Goal: Transaction & Acquisition: Purchase product/service

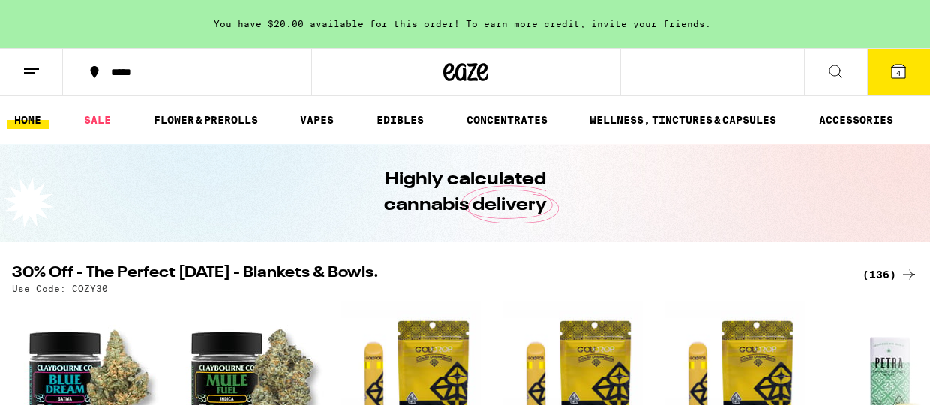
click at [902, 71] on icon at bounding box center [899, 72] width 14 height 14
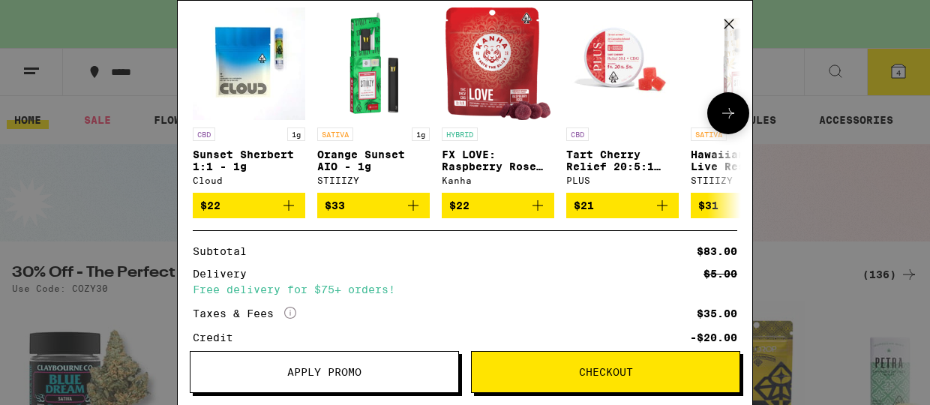
scroll to position [457, 0]
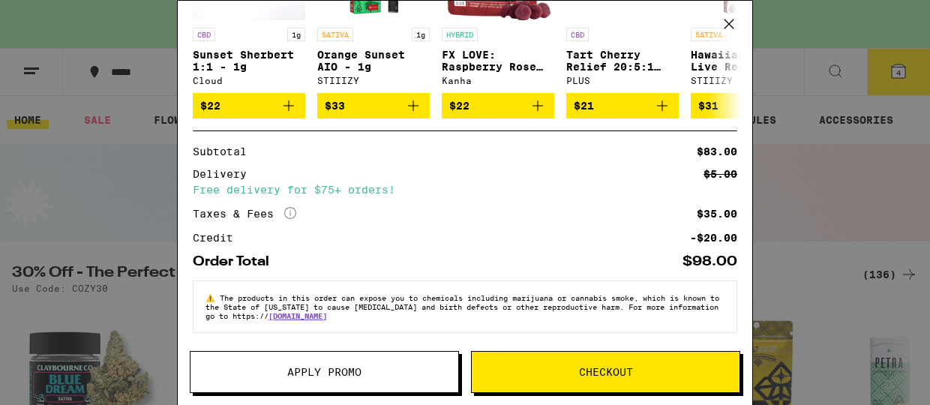
click at [92, 198] on div "Your Cart You have $20.00 available for this order! To earn more credit, invite…" at bounding box center [465, 202] width 930 height 405
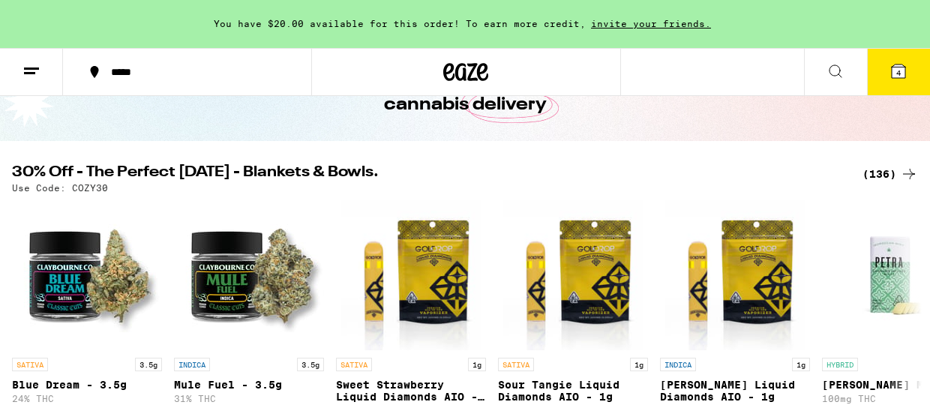
scroll to position [128, 0]
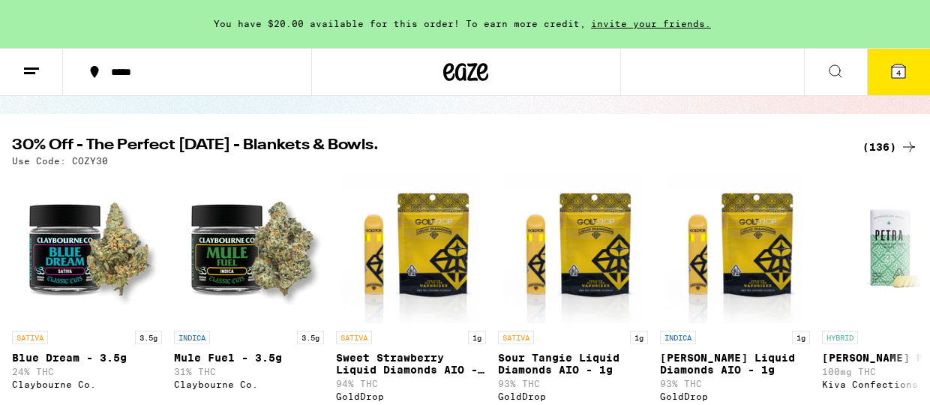
click at [901, 75] on span "4" at bounding box center [899, 72] width 5 height 9
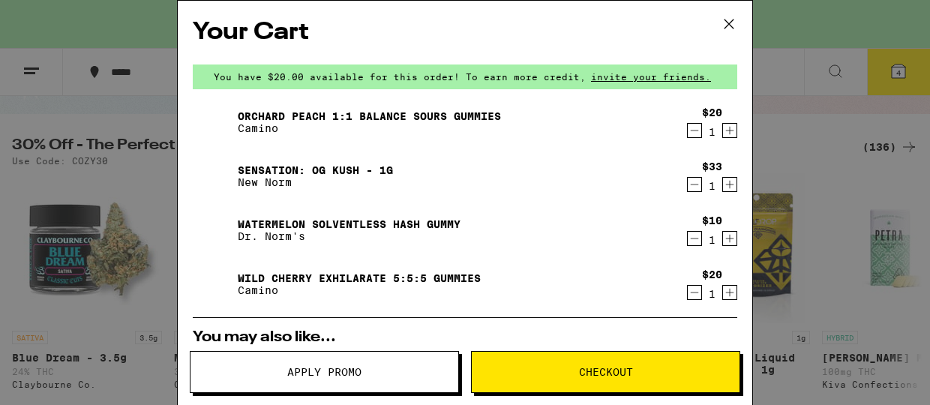
click at [697, 131] on icon "Decrement" at bounding box center [695, 131] width 14 height 18
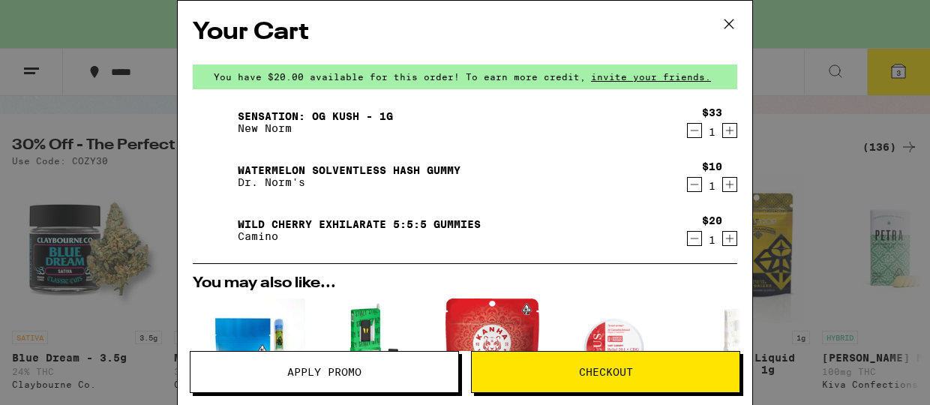
click at [697, 131] on icon "Decrement" at bounding box center [695, 131] width 14 height 18
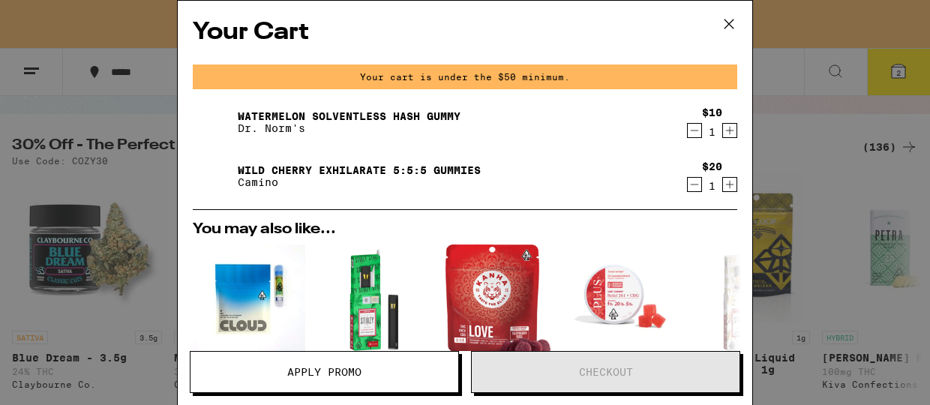
drag, startPoint x: 697, startPoint y: 131, endPoint x: 618, endPoint y: 182, distance: 93.9
click at [618, 182] on div "Watermelon Solventless Hash Gummy Dr. Norm's $10 1 Wild Cherry Exhilarate 5:5:5…" at bounding box center [465, 155] width 545 height 108
click at [698, 182] on icon "Decrement" at bounding box center [695, 185] width 14 height 18
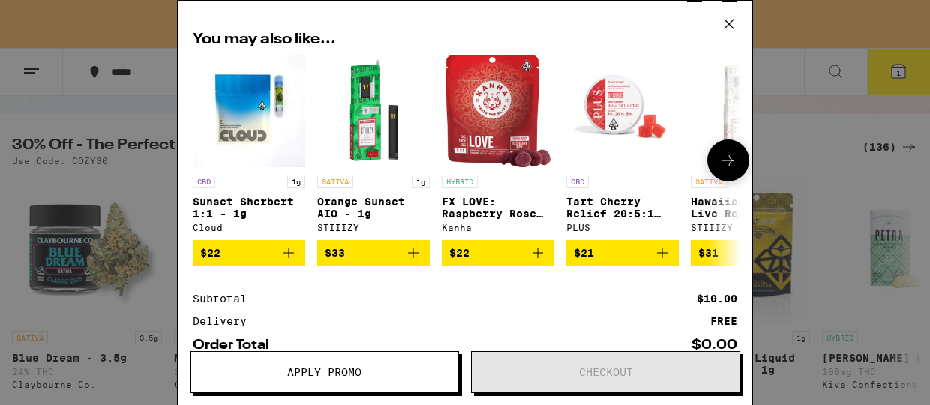
scroll to position [194, 0]
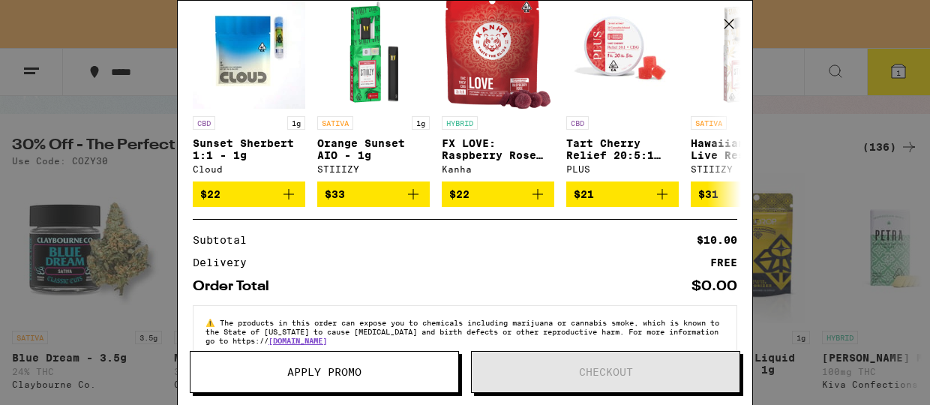
click at [849, 12] on div "Your Cart Your cart is under the $50 minimum. Watermelon Solventless Hash Gummy…" at bounding box center [465, 202] width 930 height 405
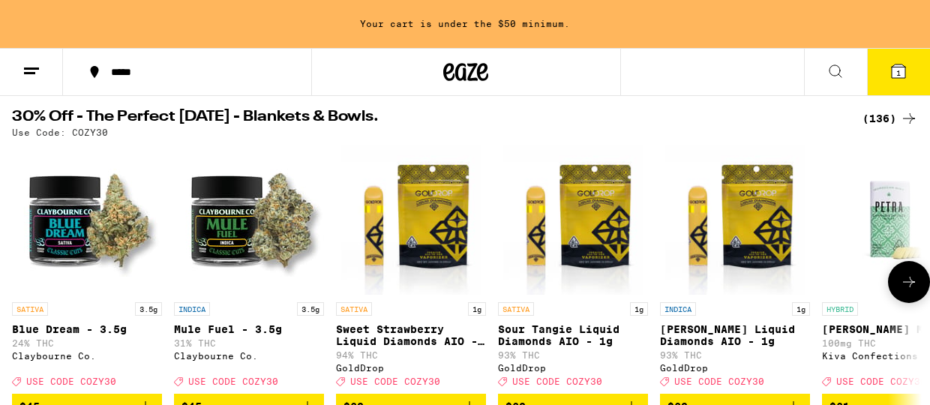
scroll to position [125, 0]
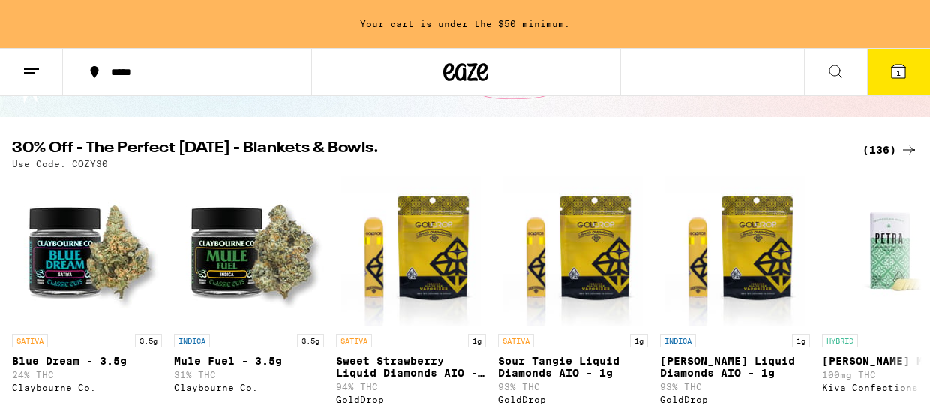
click at [888, 152] on div "(136)" at bounding box center [891, 150] width 56 height 18
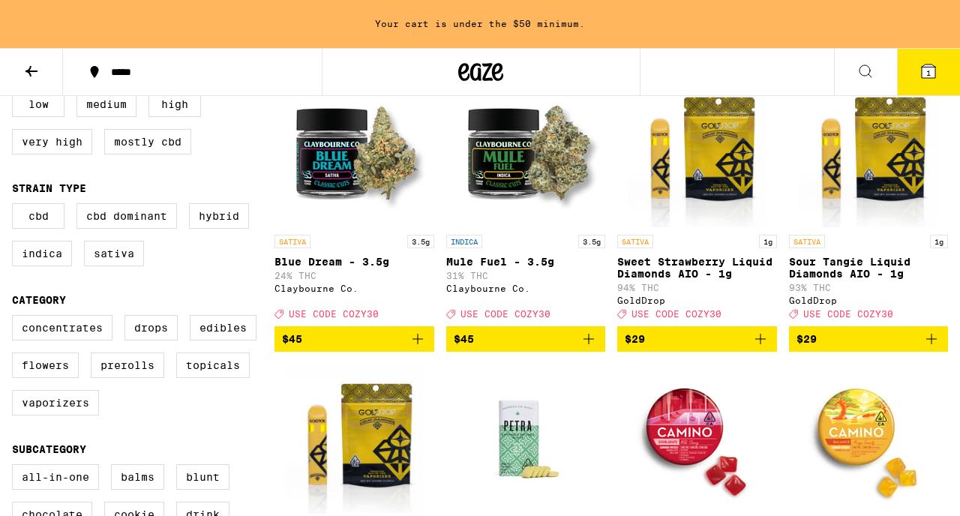
scroll to position [188, 0]
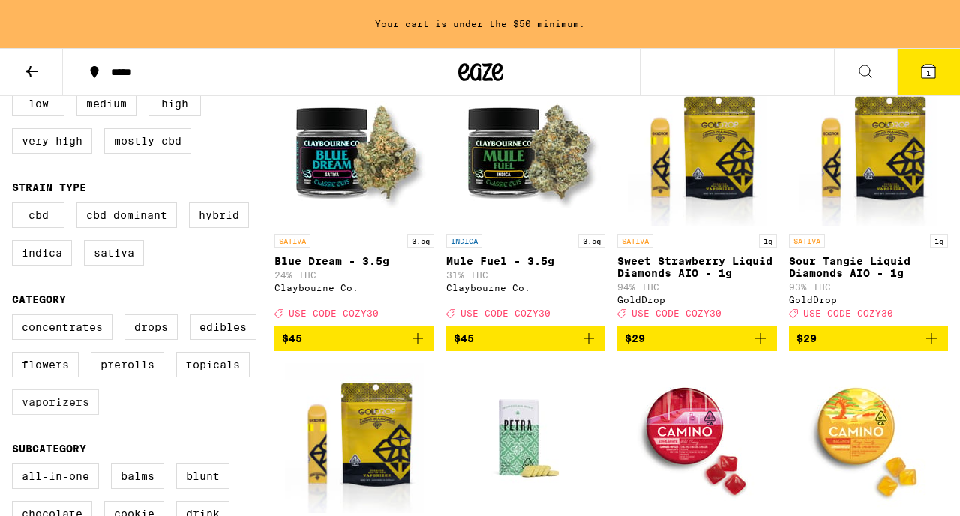
click at [66, 404] on label "Vaporizers" at bounding box center [55, 402] width 87 height 26
click at [16, 317] on input "Vaporizers" at bounding box center [15, 317] width 1 height 1
checkbox input "true"
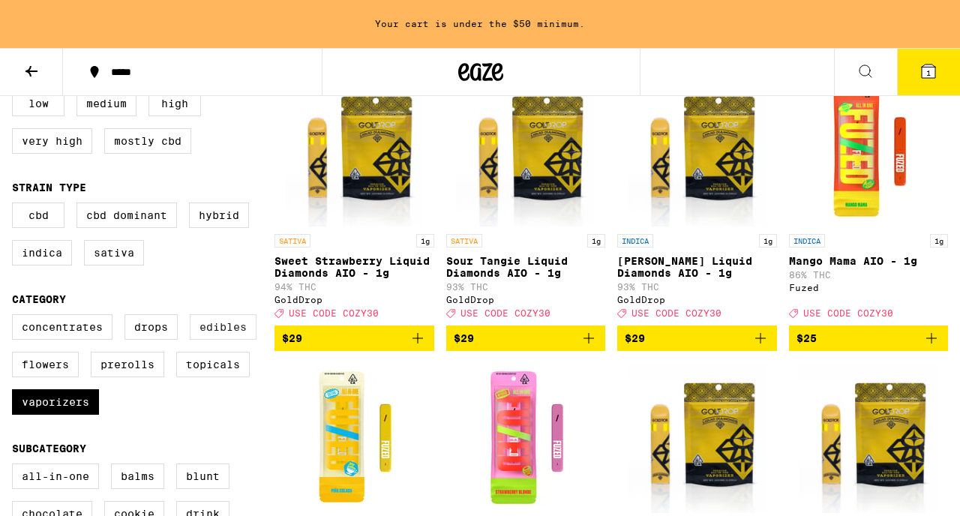
click at [212, 340] on label "Edibles" at bounding box center [223, 327] width 67 height 26
click at [16, 317] on input "Edibles" at bounding box center [15, 317] width 1 height 1
checkbox input "true"
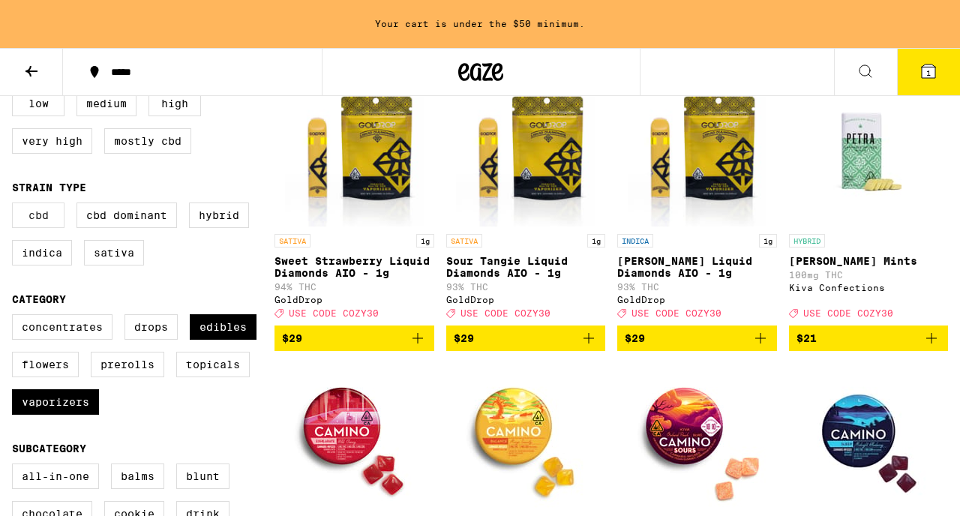
click at [49, 225] on label "CBD" at bounding box center [38, 216] width 53 height 26
click at [16, 206] on input "CBD" at bounding box center [15, 205] width 1 height 1
checkbox input "true"
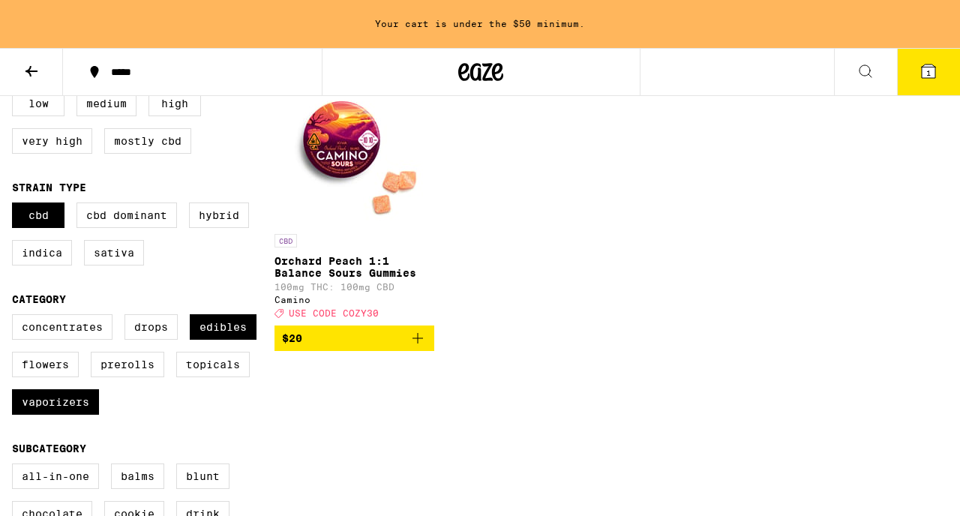
click at [355, 272] on p "Orchard Peach 1:1 Balance Sours Gummies" at bounding box center [355, 267] width 160 height 24
click at [136, 219] on label "CBD Dominant" at bounding box center [127, 216] width 101 height 26
click at [16, 206] on input "CBD Dominant" at bounding box center [15, 205] width 1 height 1
checkbox input "true"
click at [41, 221] on label "CBD" at bounding box center [38, 216] width 53 height 26
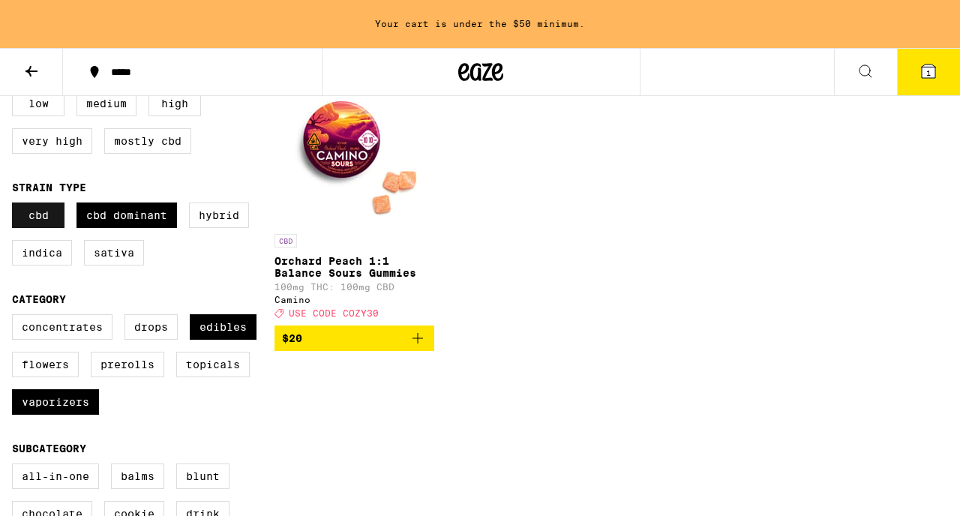
click at [16, 206] on input "CBD" at bounding box center [15, 205] width 1 height 1
checkbox input "false"
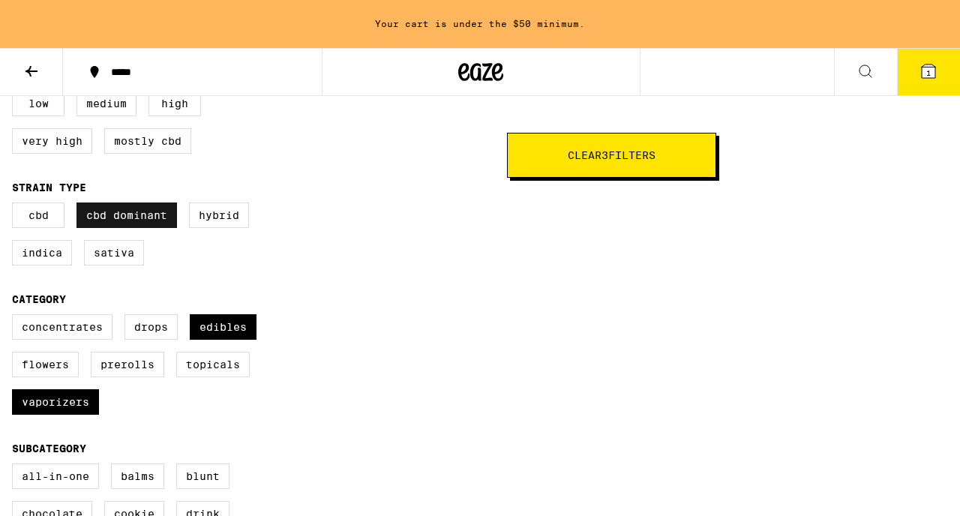
click at [107, 217] on label "CBD Dominant" at bounding box center [127, 216] width 101 height 26
click at [16, 206] on input "CBD Dominant" at bounding box center [15, 205] width 1 height 1
checkbox input "false"
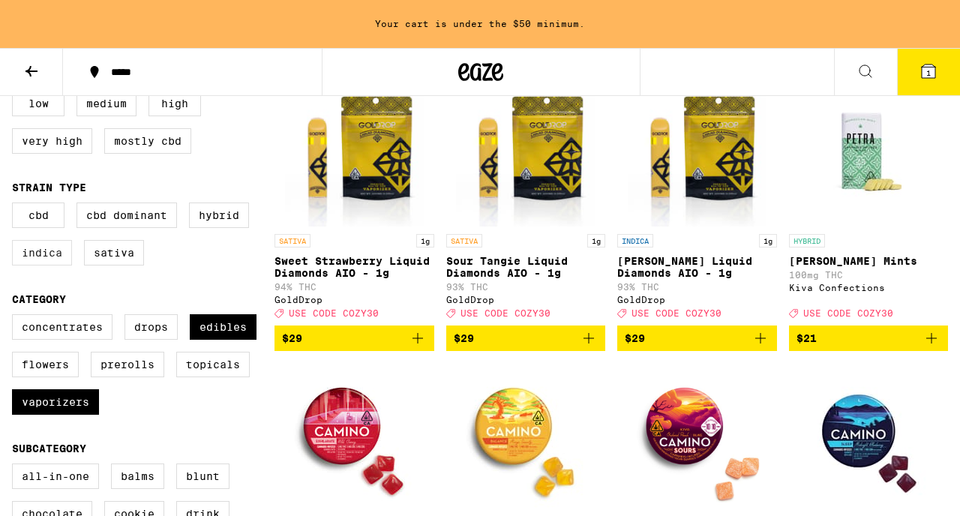
click at [41, 266] on label "Indica" at bounding box center [42, 253] width 60 height 26
click at [16, 206] on input "Indica" at bounding box center [15, 205] width 1 height 1
checkbox input "true"
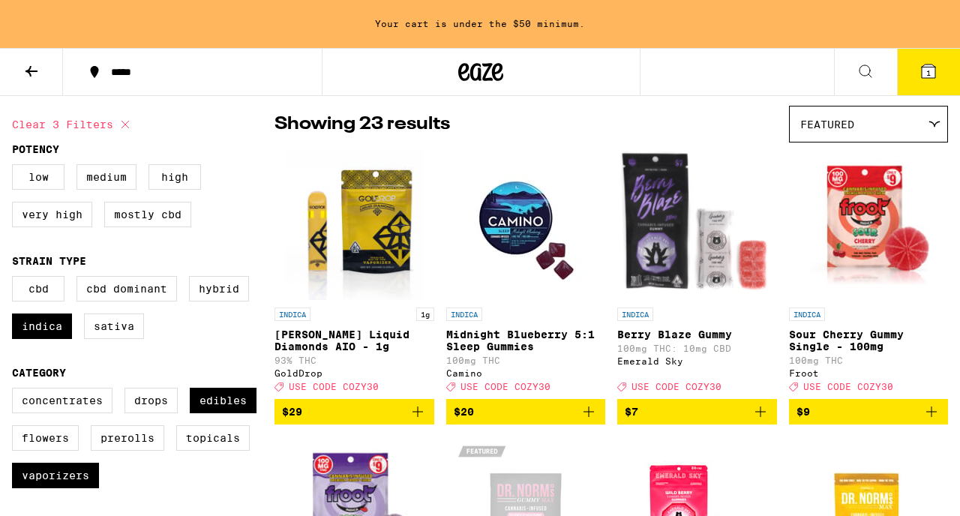
scroll to position [116, 0]
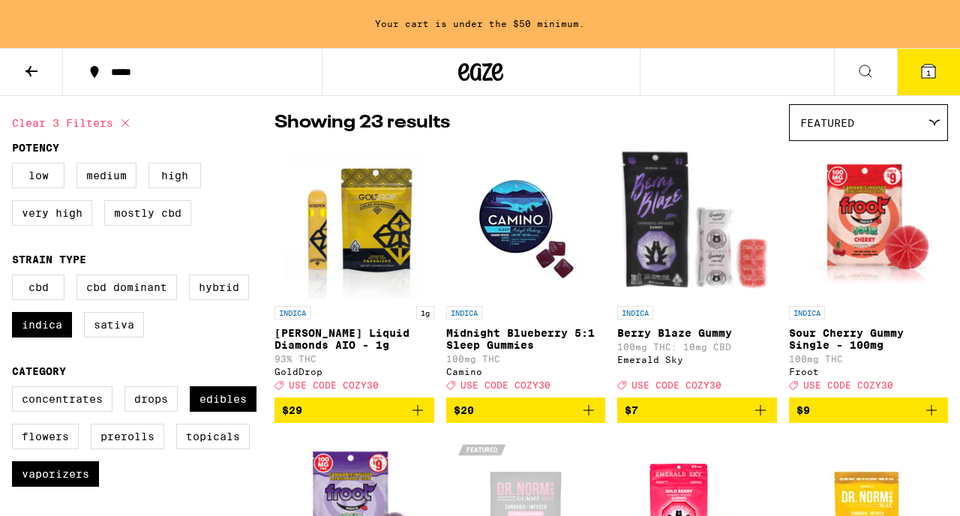
click at [374, 337] on p "[PERSON_NAME] Liquid Diamonds AIO - 1g" at bounding box center [355, 339] width 160 height 24
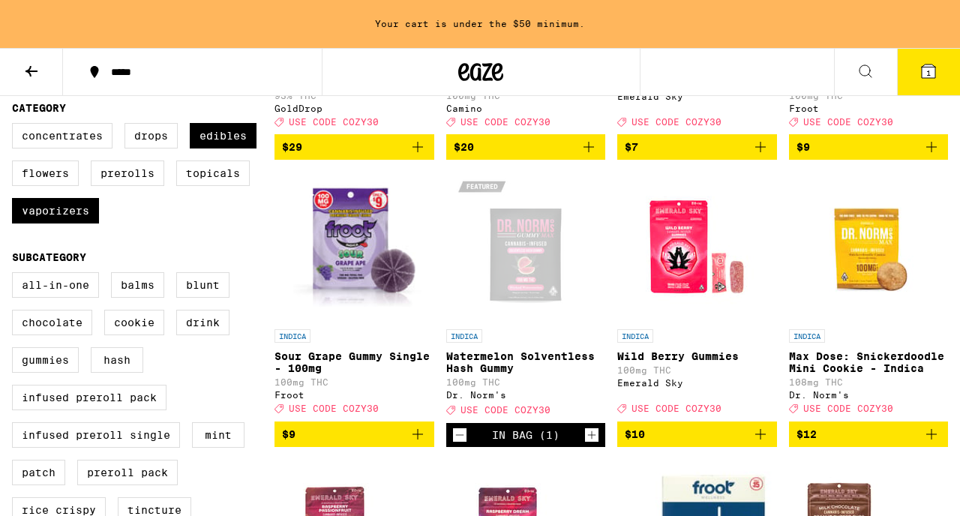
scroll to position [385, 0]
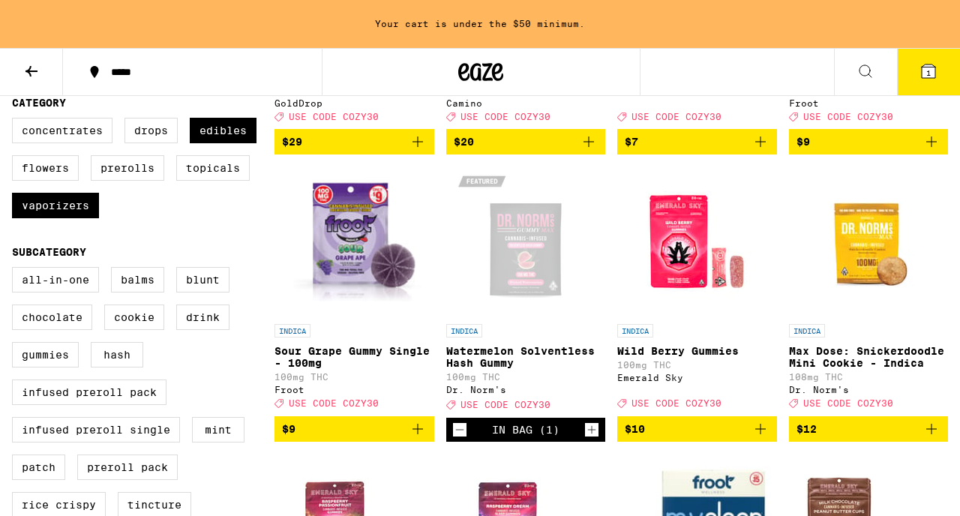
click at [524, 315] on div "Open page for Watermelon Solventless Hash Gummy from Dr. Norm's" at bounding box center [526, 242] width 150 height 150
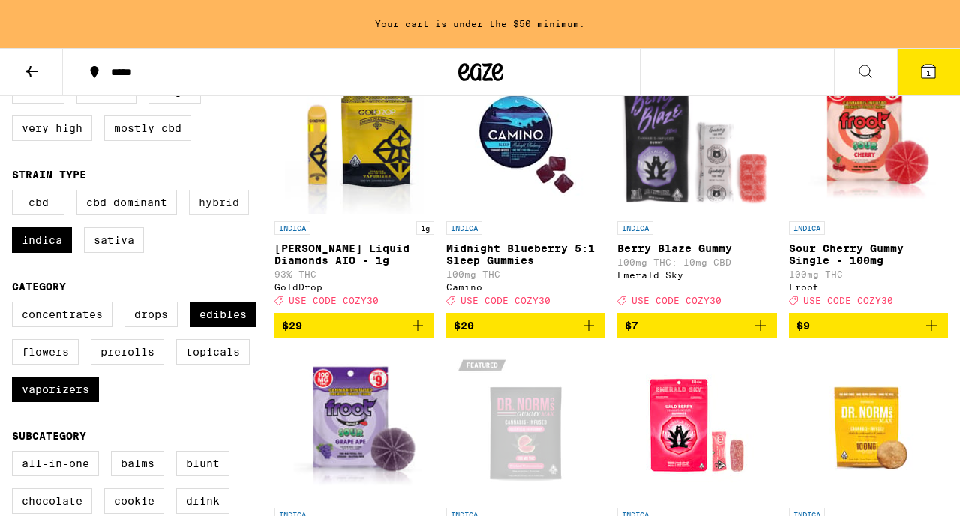
scroll to position [242, 0]
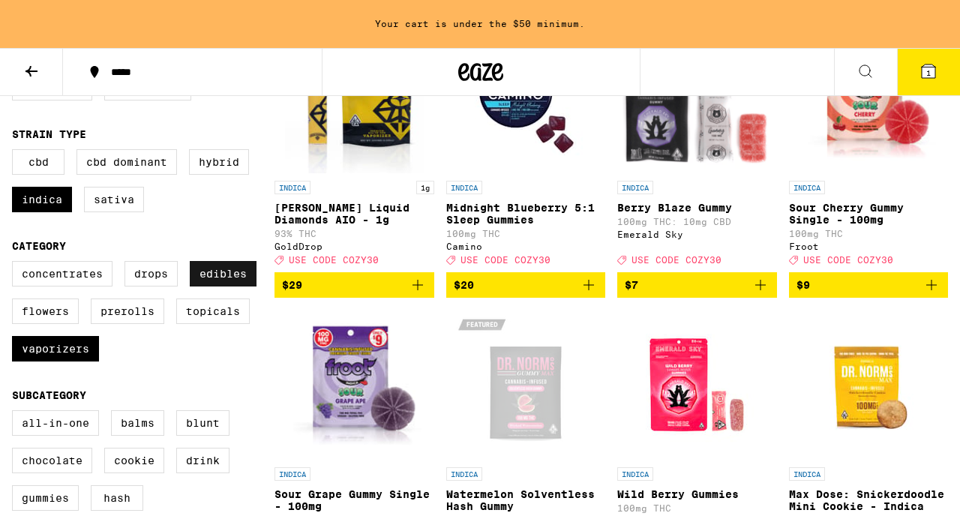
click at [238, 287] on label "Edibles" at bounding box center [223, 274] width 67 height 26
click at [16, 264] on input "Edibles" at bounding box center [15, 263] width 1 height 1
checkbox input "false"
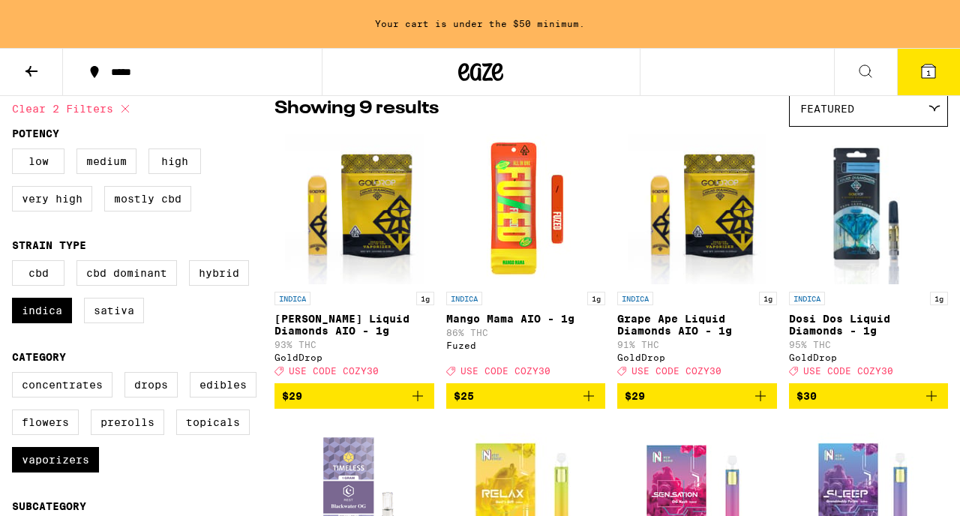
scroll to position [127, 0]
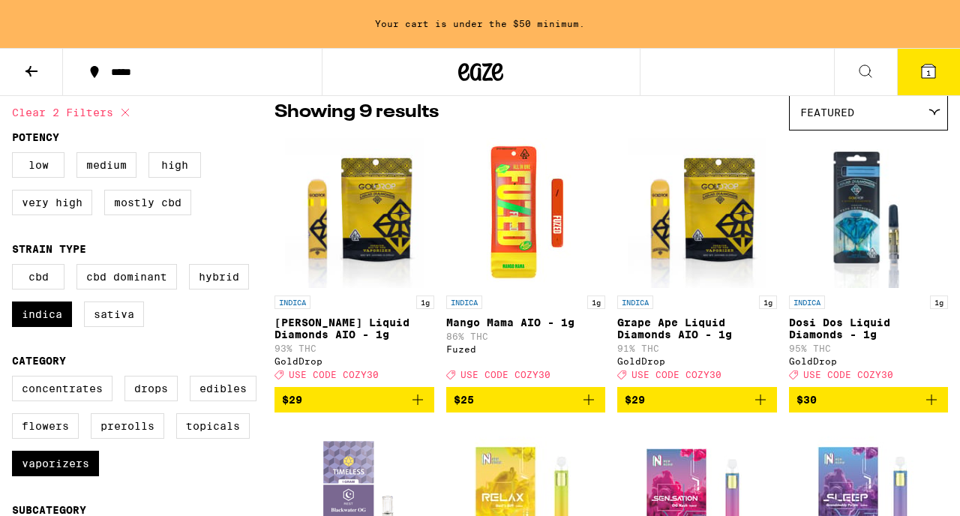
click at [930, 112] on icon at bounding box center [935, 112] width 11 height 5
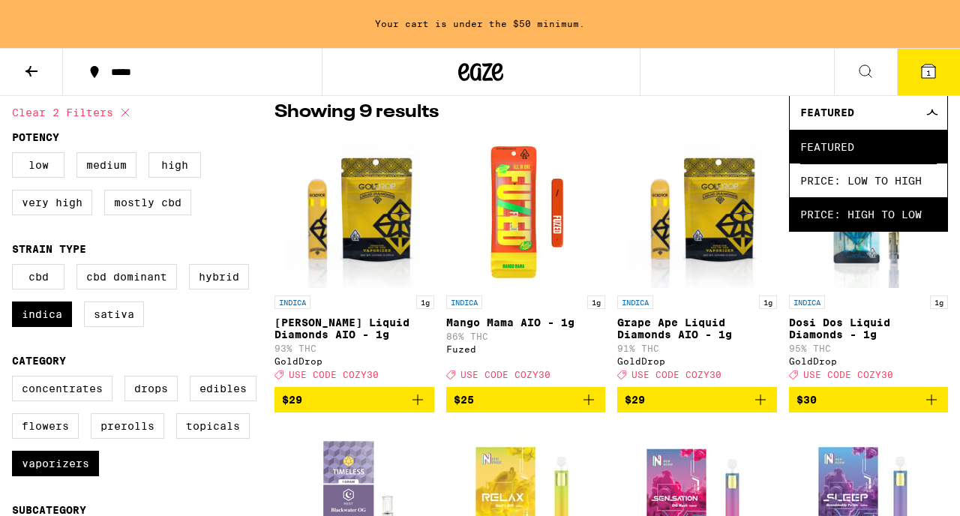
click at [903, 217] on span "Price: High to Low" at bounding box center [869, 214] width 137 height 34
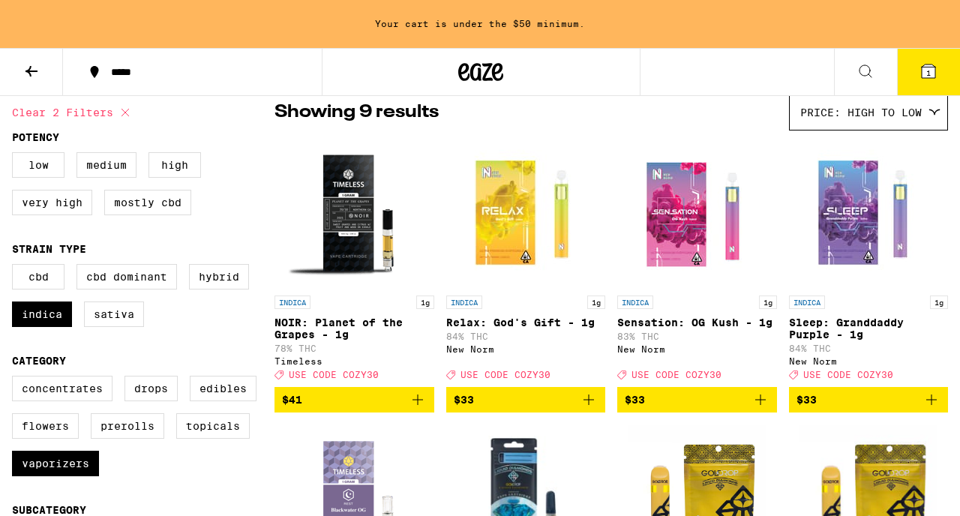
click at [690, 245] on img "Open page for Sensation: OG Kush - 1g from New Norm" at bounding box center [697, 213] width 150 height 150
click at [763, 404] on icon "Add to bag" at bounding box center [761, 400] width 18 height 18
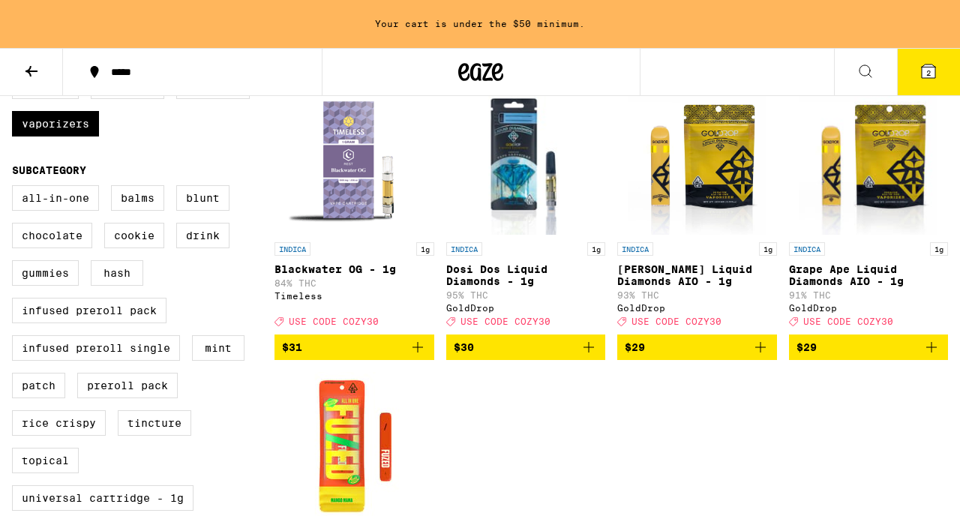
scroll to position [402, 0]
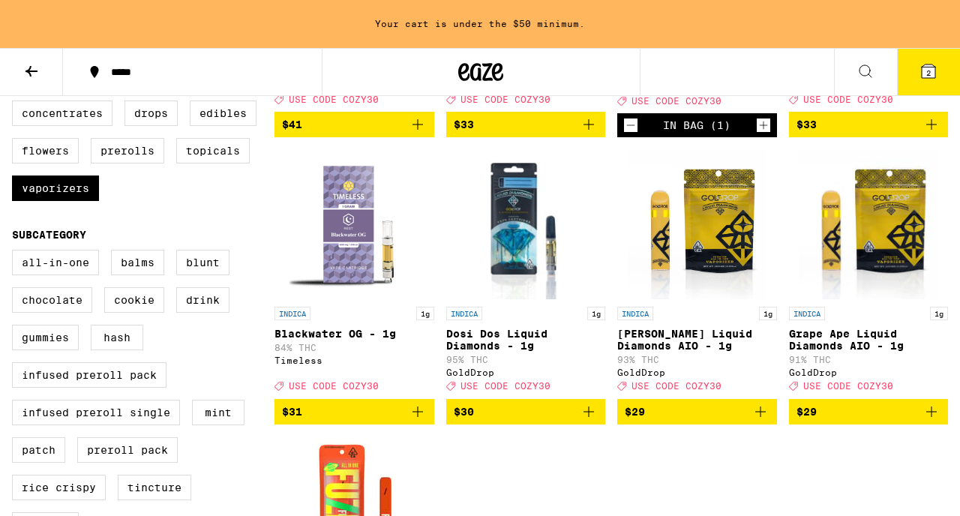
click at [525, 268] on img "Open page for Dosi Dos Liquid Diamonds - 1g from GoldDrop" at bounding box center [526, 224] width 143 height 150
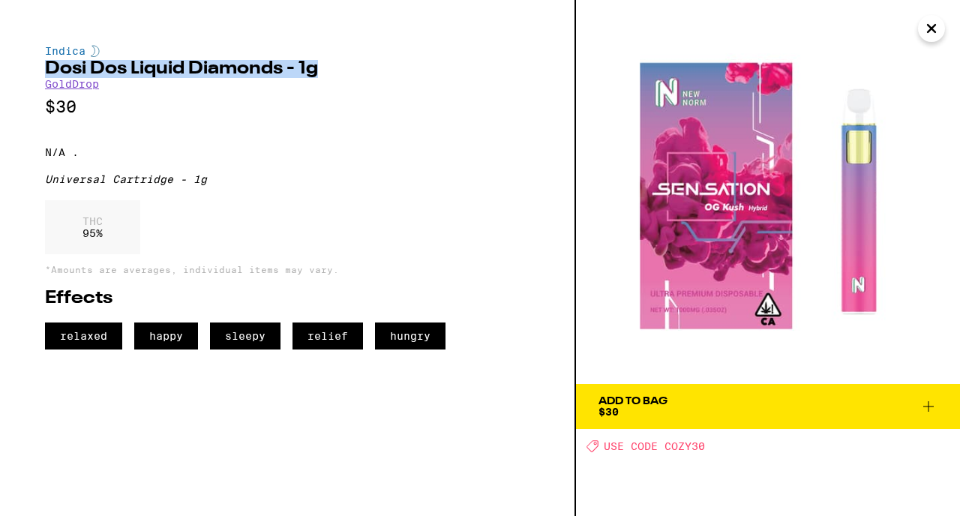
drag, startPoint x: 337, startPoint y: 75, endPoint x: 21, endPoint y: 65, distance: 316.0
click at [21, 65] on div "Indica Dosi Dos Liquid Diamonds - 1g GoldDrop $30 N/A . Universal Cartridge - 1…" at bounding box center [288, 258] width 576 height 516
copy h2 "Dosi Dos Liquid Diamonds - 1g"
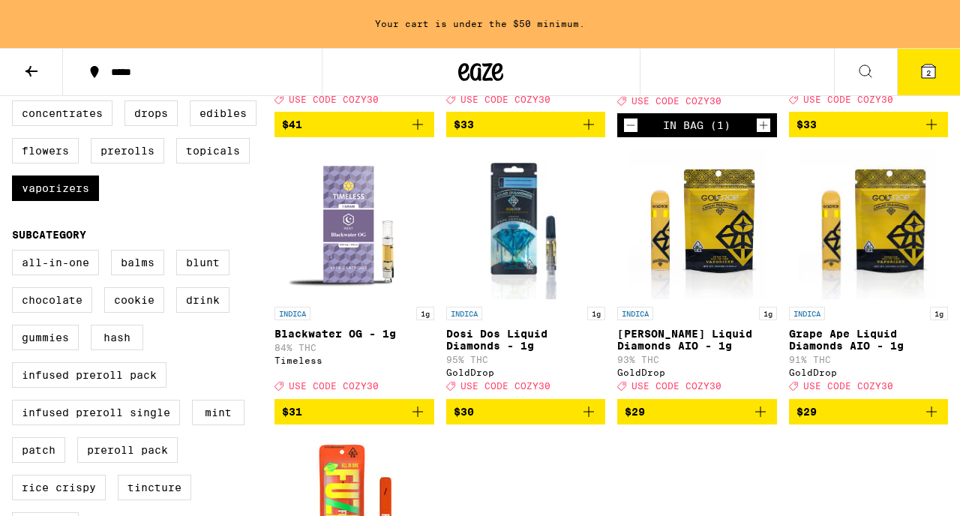
click at [536, 404] on span "$30" at bounding box center [526, 412] width 145 height 18
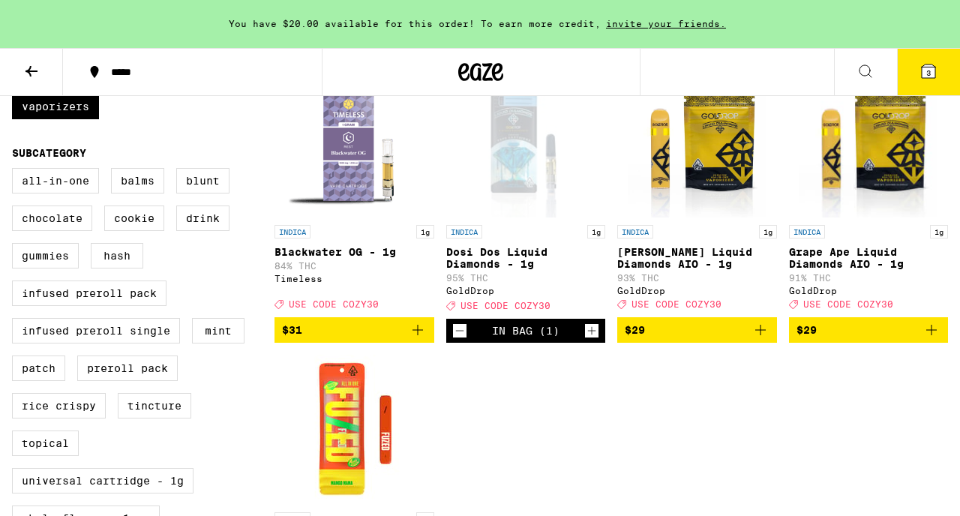
scroll to position [376, 0]
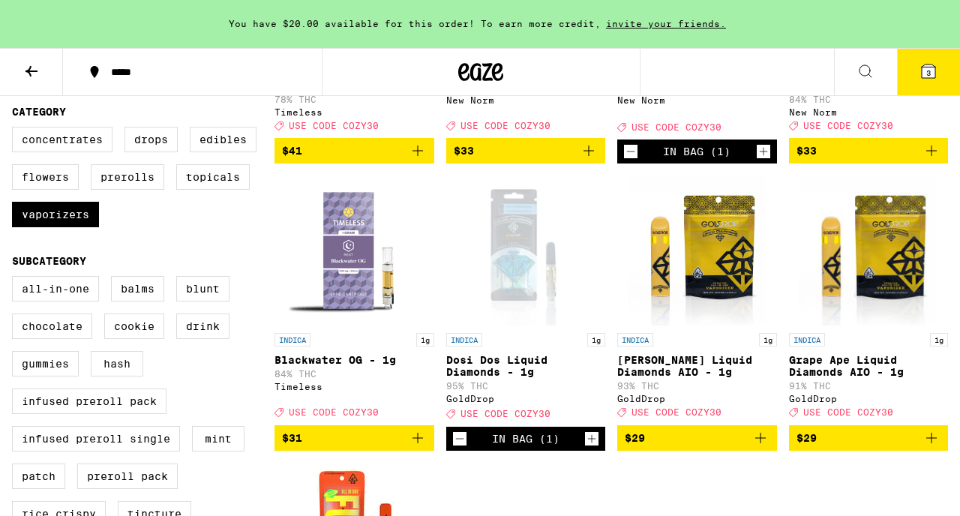
click at [31, 73] on icon at bounding box center [32, 71] width 12 height 11
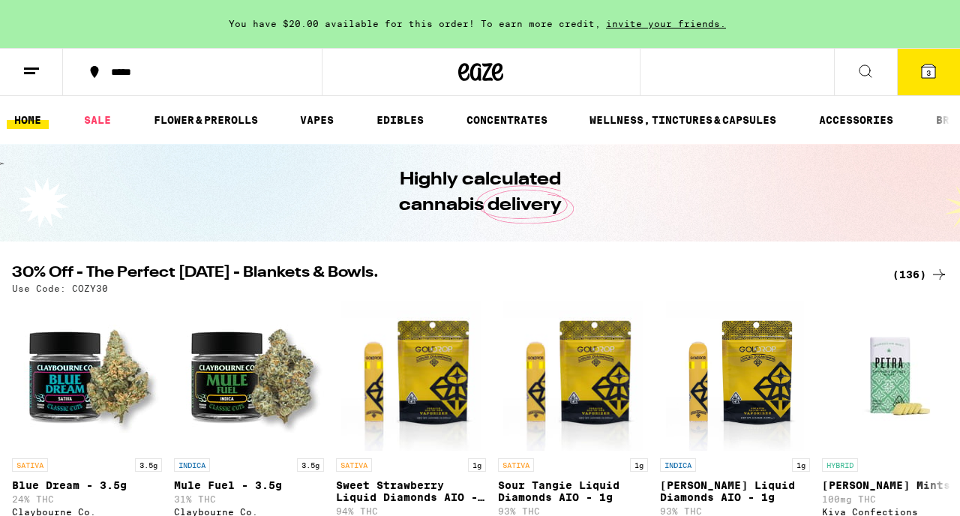
click at [926, 74] on icon at bounding box center [929, 72] width 14 height 14
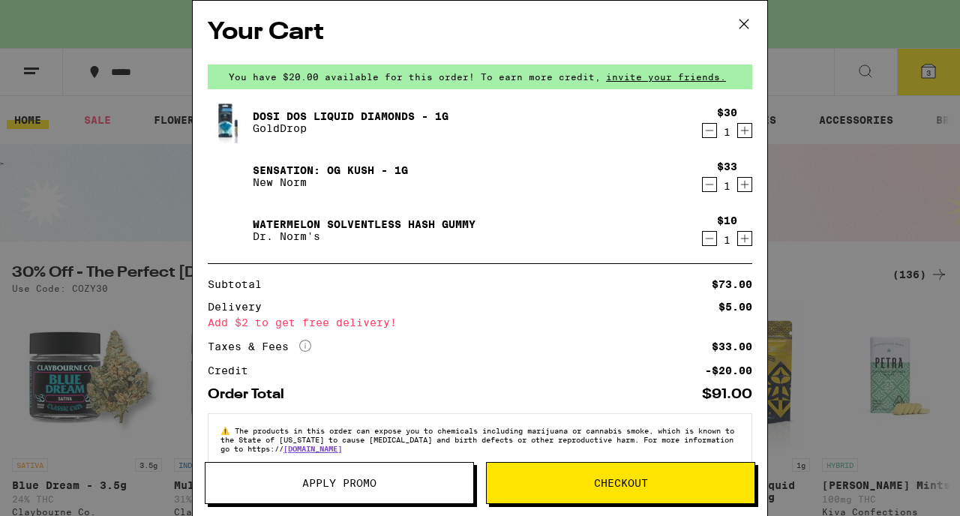
click at [315, 404] on span "Apply Promo" at bounding box center [339, 483] width 74 height 11
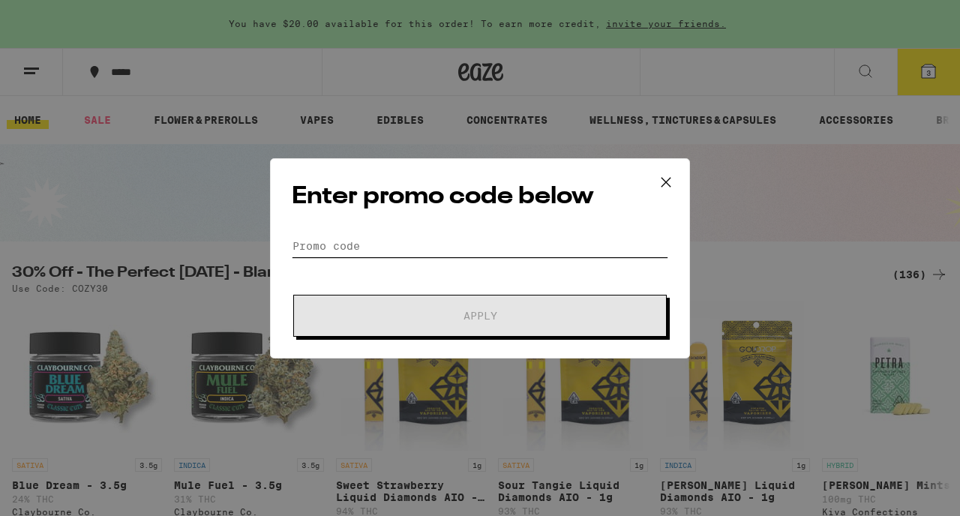
click at [382, 242] on input "Promo Code" at bounding box center [480, 246] width 377 height 23
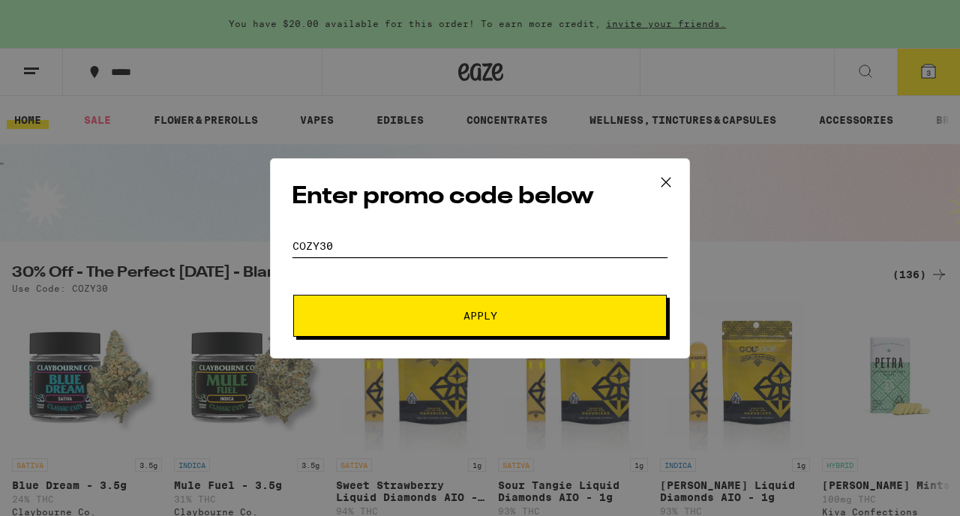
type input "COZY30"
click at [446, 305] on button "Apply" at bounding box center [480, 316] width 374 height 42
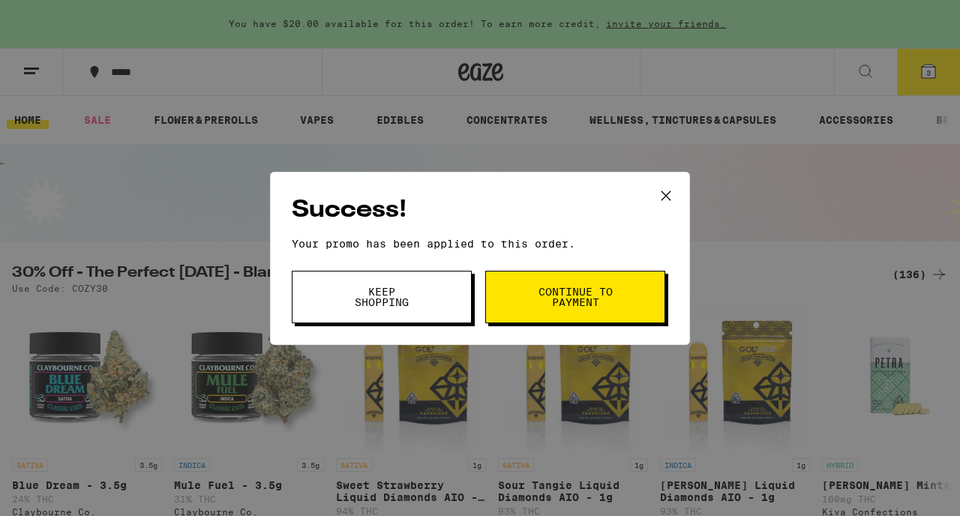
click at [395, 308] on span "Keep Shopping" at bounding box center [382, 297] width 77 height 21
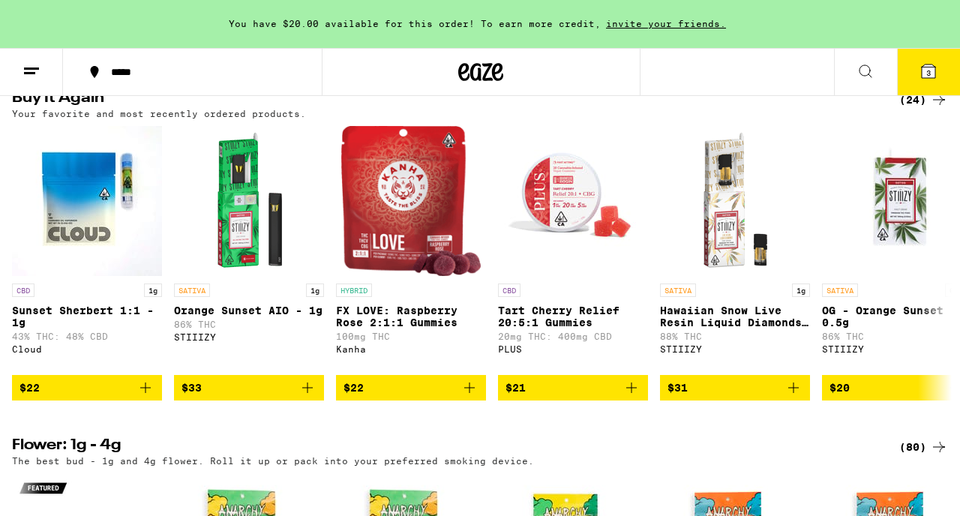
scroll to position [1231, 0]
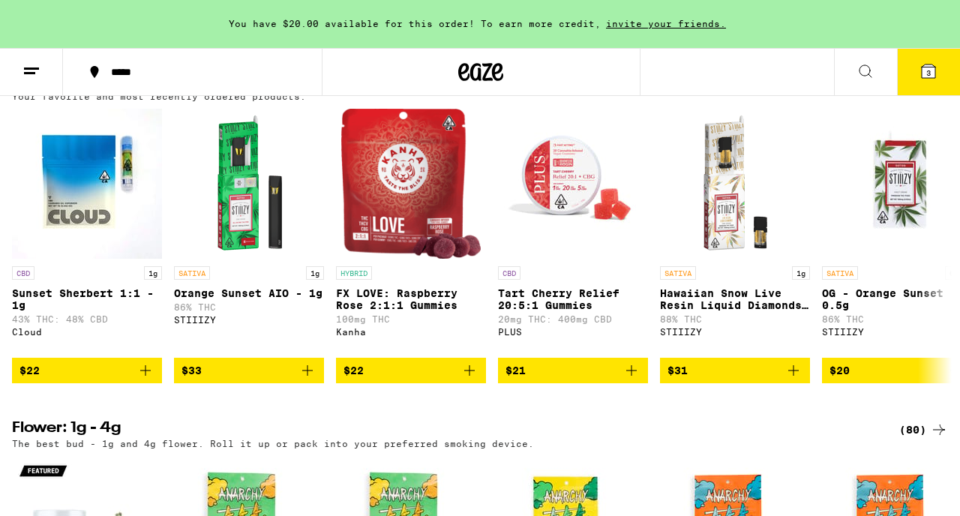
click at [913, 92] on div "(24)" at bounding box center [924, 83] width 49 height 18
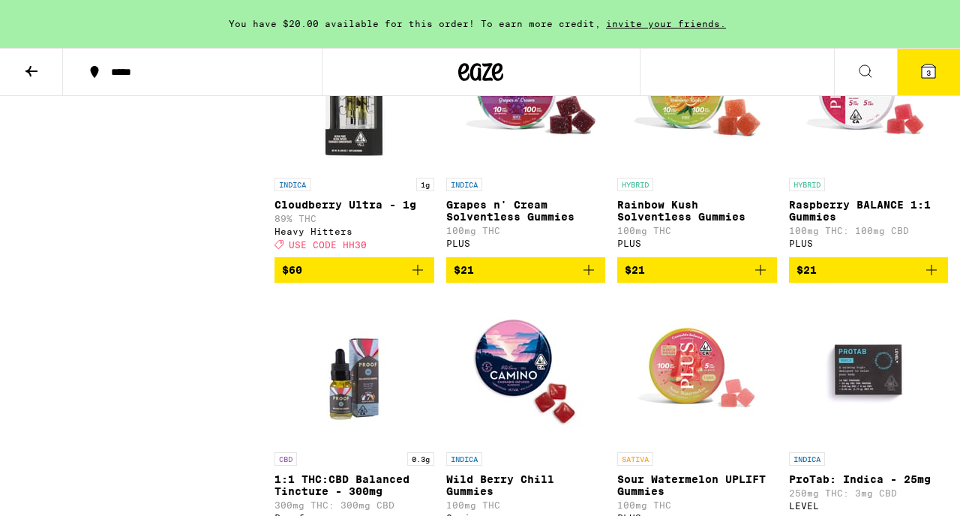
scroll to position [1366, 0]
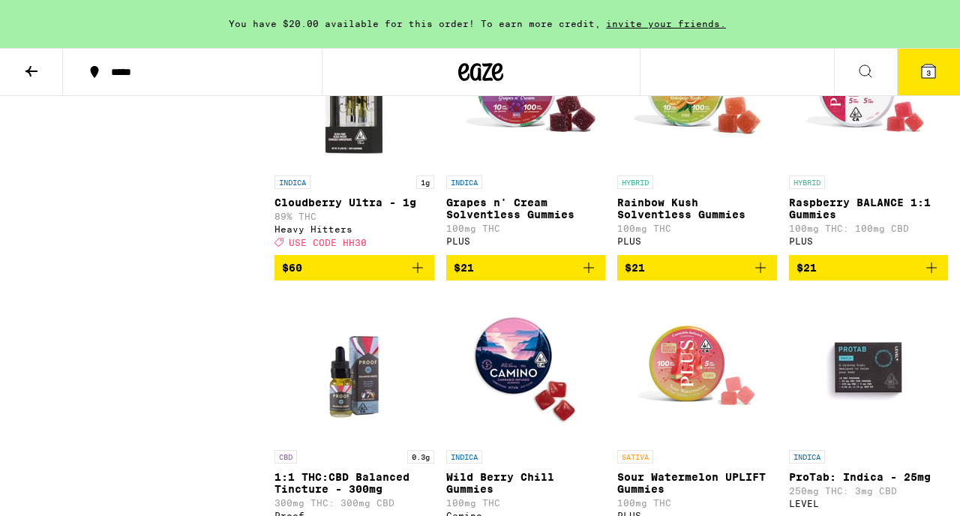
click at [340, 209] on p "Cloudberry Ultra - 1g" at bounding box center [355, 203] width 160 height 12
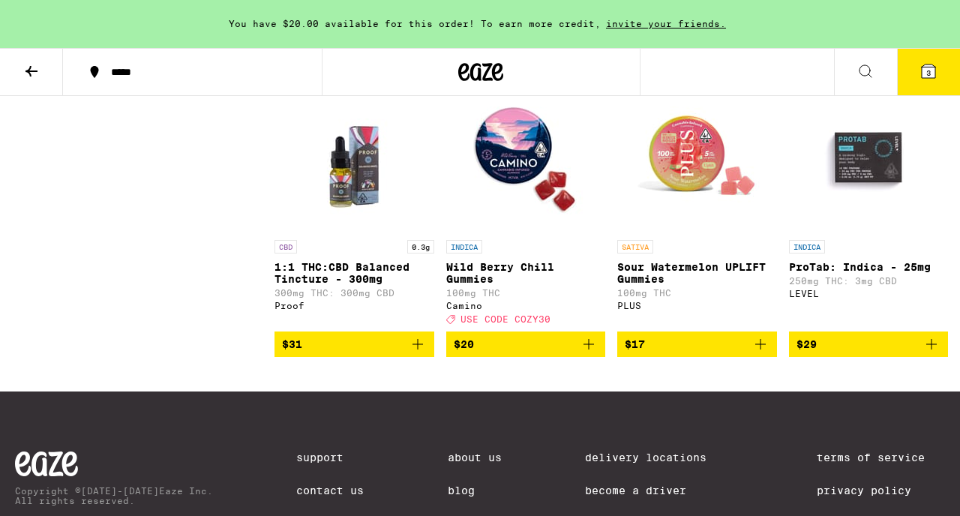
scroll to position [1512, 0]
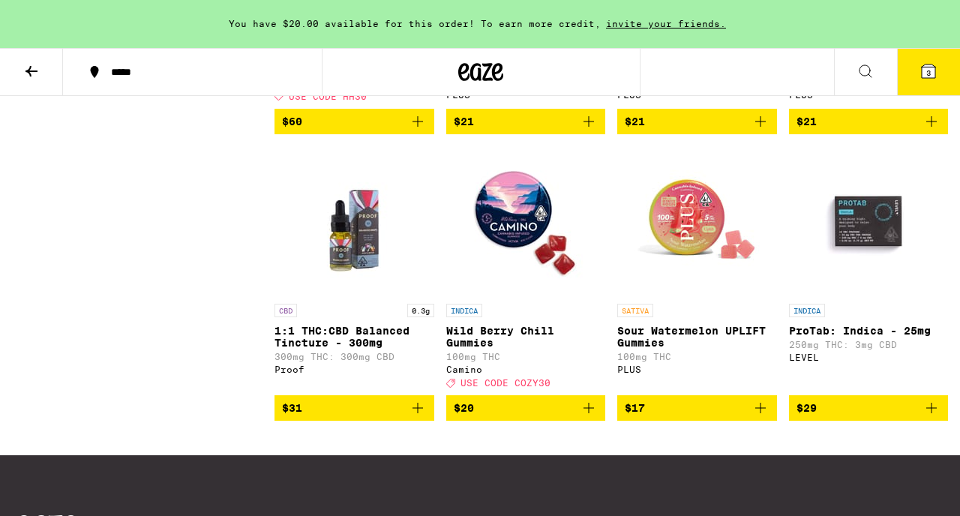
click at [22, 66] on button at bounding box center [31, 72] width 63 height 47
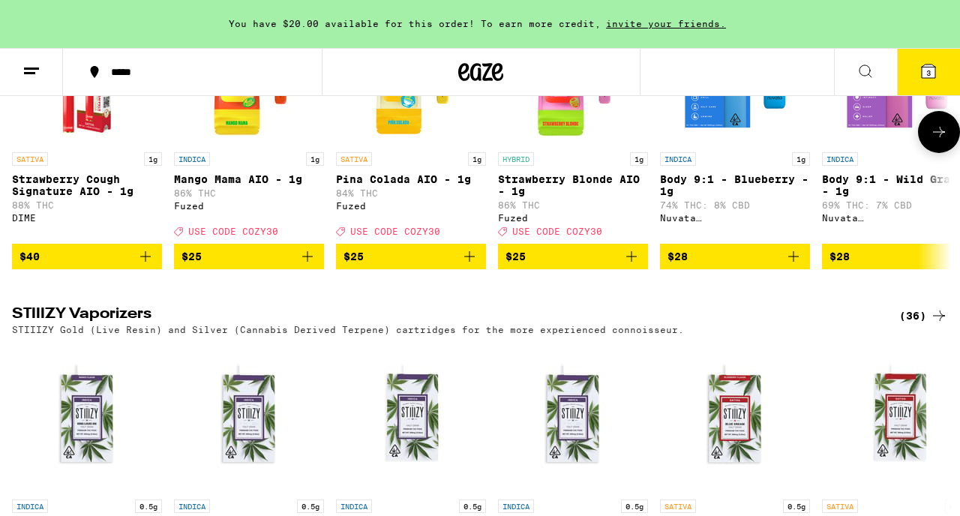
scroll to position [2697, 0]
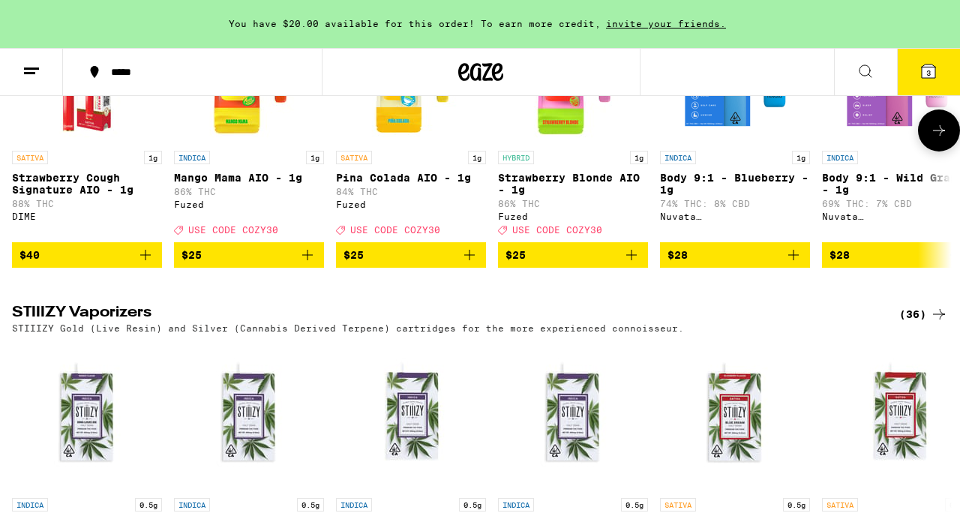
click at [930, 140] on icon at bounding box center [939, 131] width 18 height 18
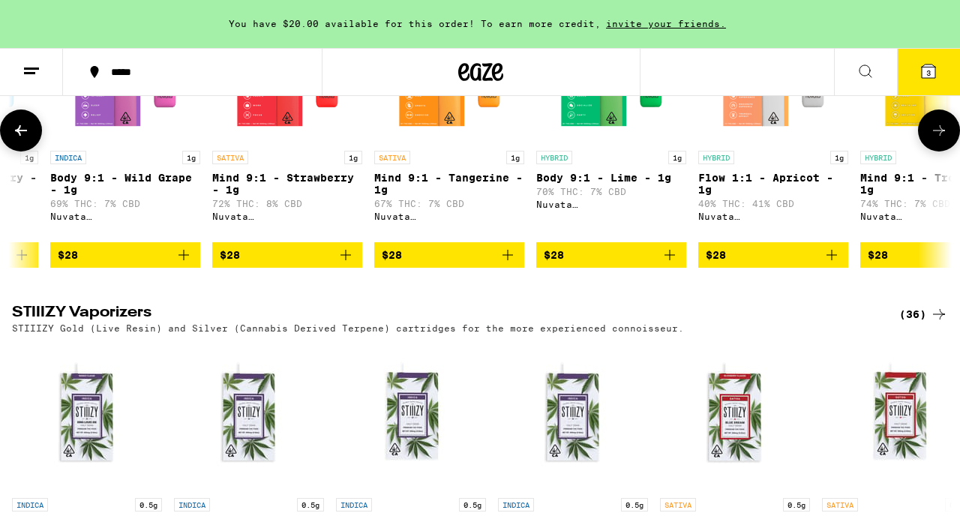
scroll to position [0, 773]
click at [930, 140] on icon at bounding box center [939, 131] width 18 height 18
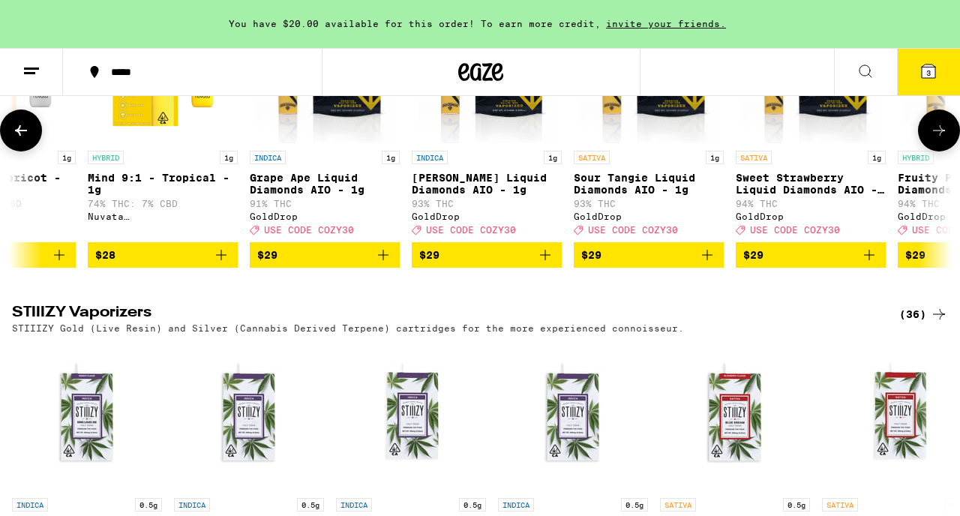
scroll to position [0, 1546]
click at [930, 140] on icon at bounding box center [939, 131] width 18 height 18
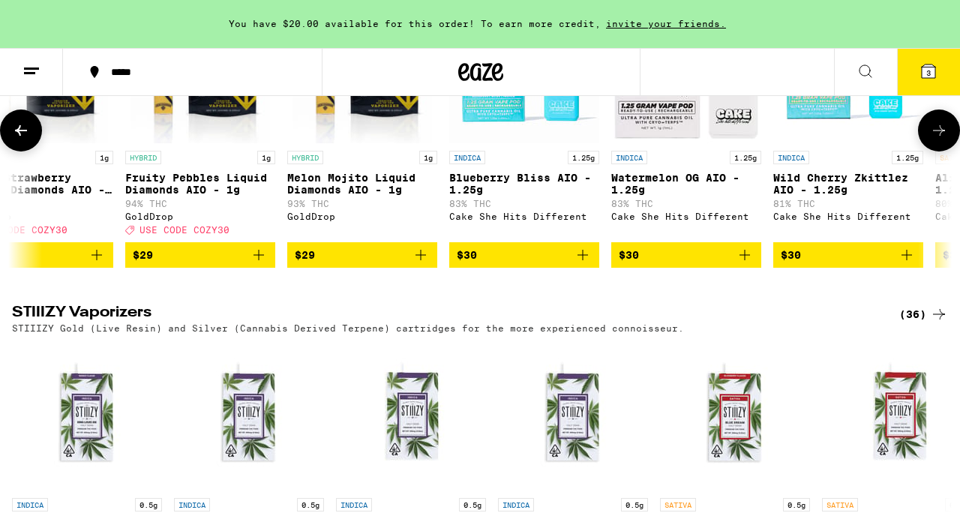
scroll to position [0, 2318]
click at [930, 140] on icon at bounding box center [939, 131] width 18 height 18
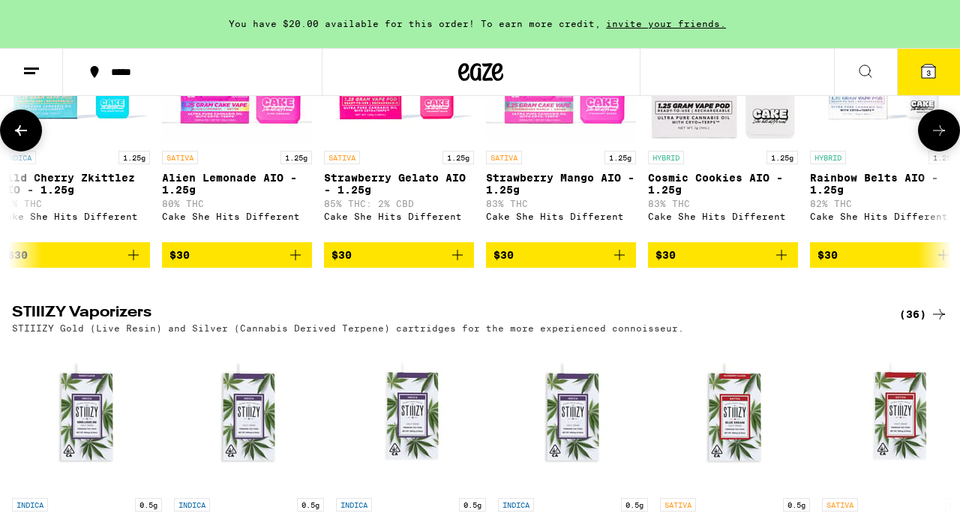
click at [930, 140] on icon at bounding box center [939, 131] width 18 height 18
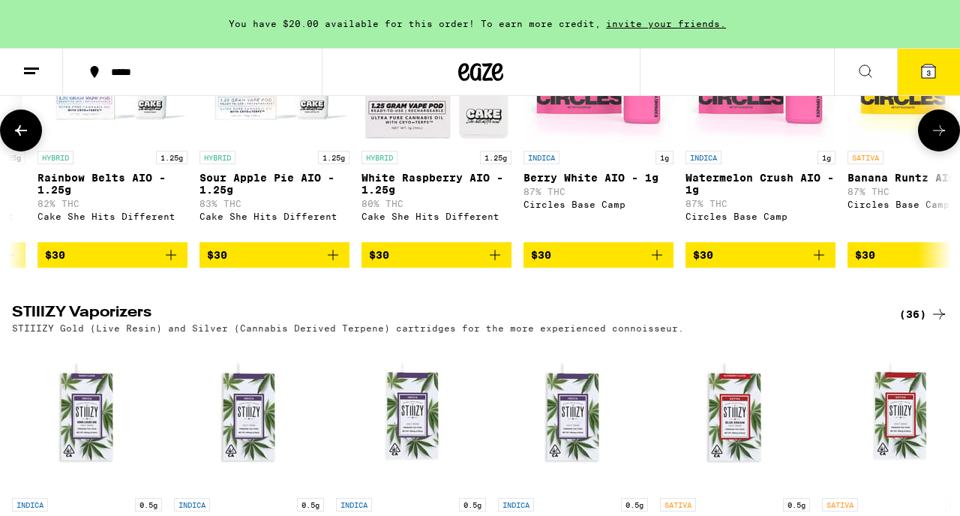
click at [930, 140] on icon at bounding box center [939, 131] width 18 height 18
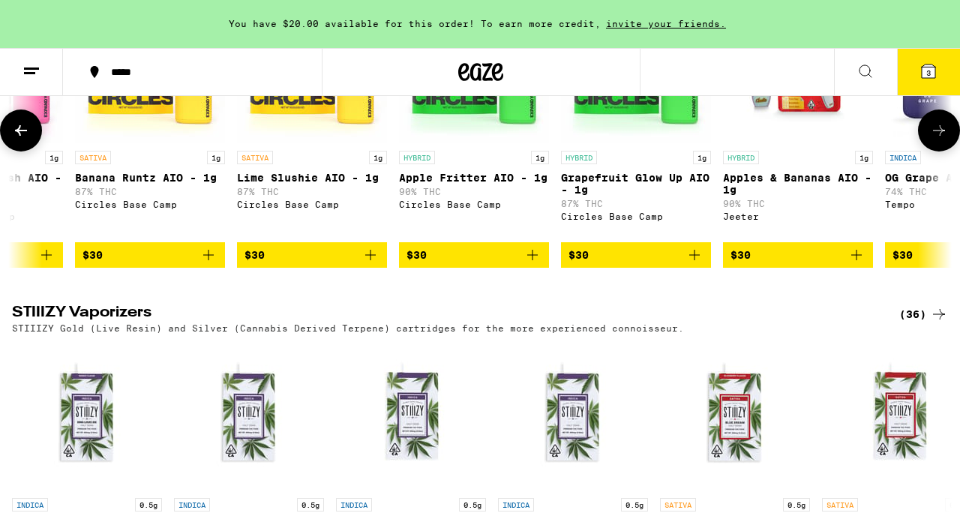
click at [930, 140] on icon at bounding box center [939, 131] width 18 height 18
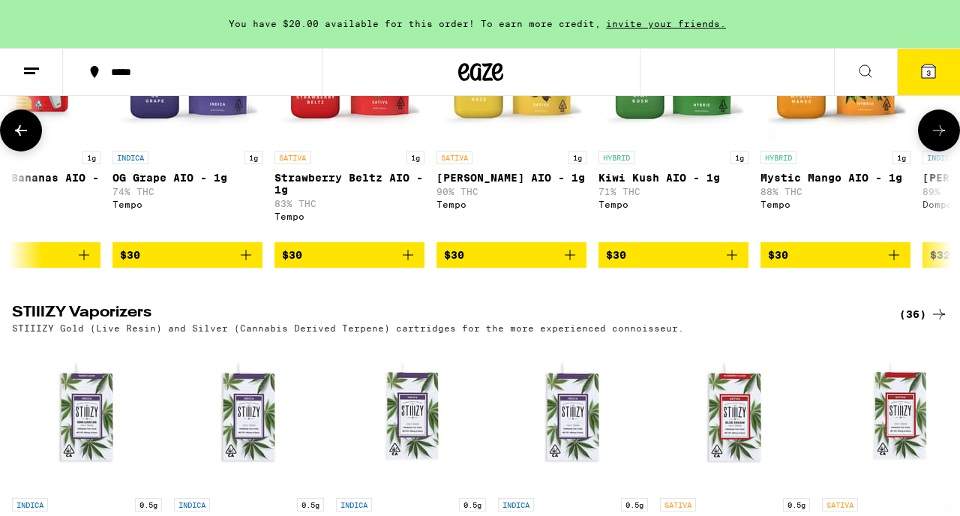
click at [930, 140] on icon at bounding box center [939, 131] width 18 height 18
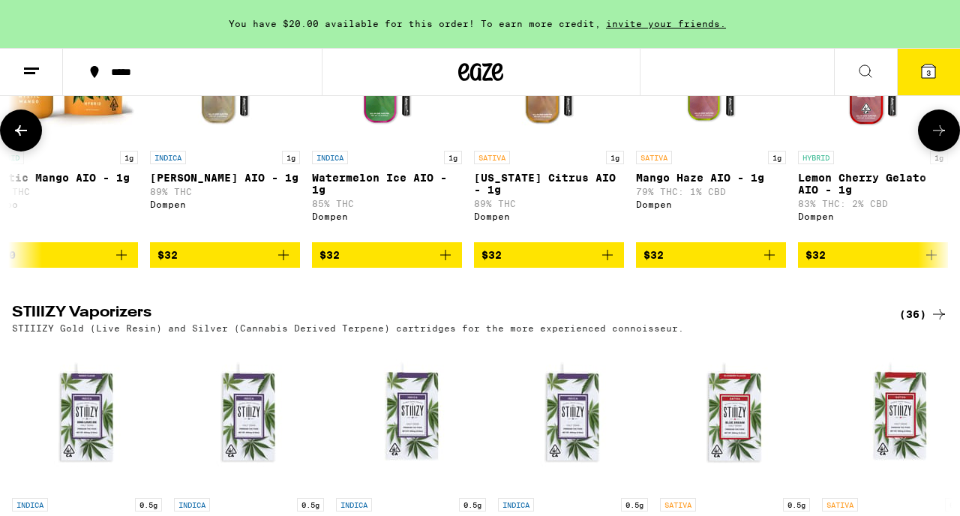
click at [930, 140] on icon at bounding box center [939, 131] width 18 height 18
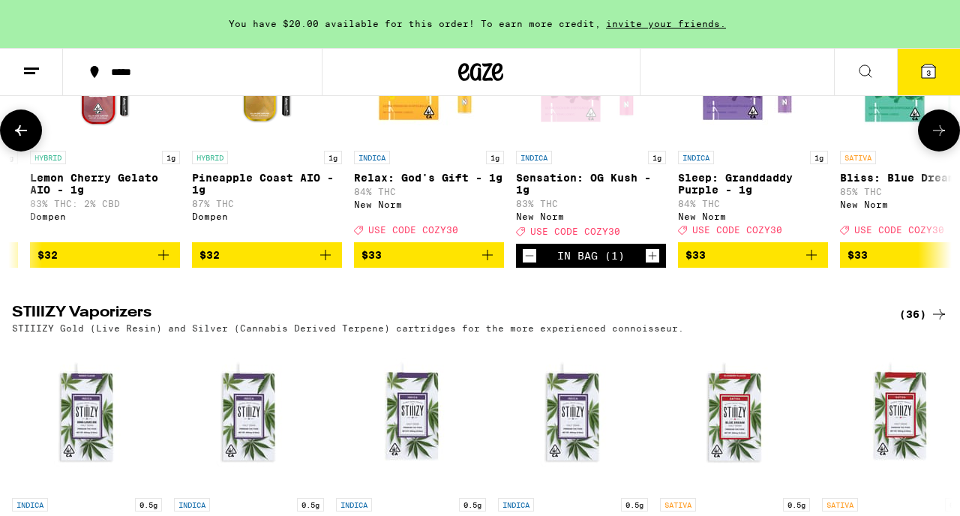
scroll to position [0, 6955]
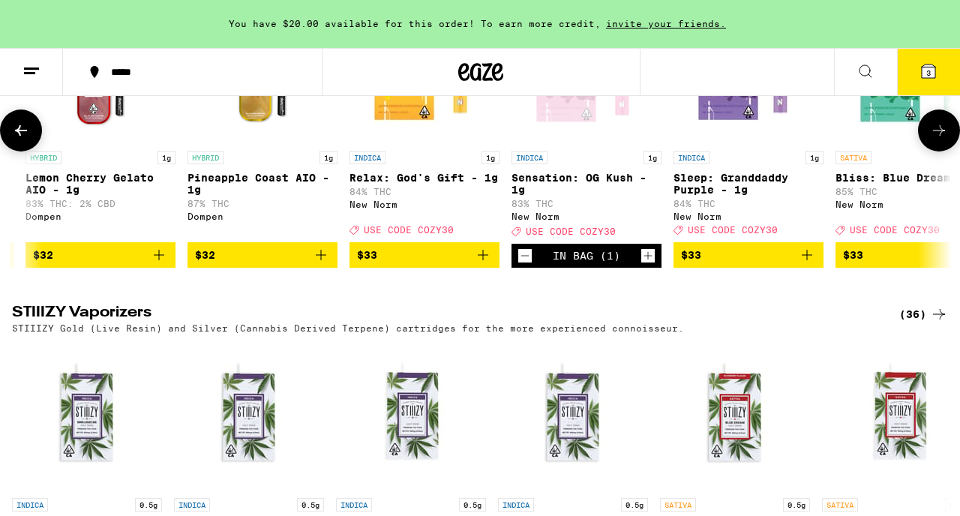
click at [930, 140] on icon at bounding box center [939, 131] width 18 height 18
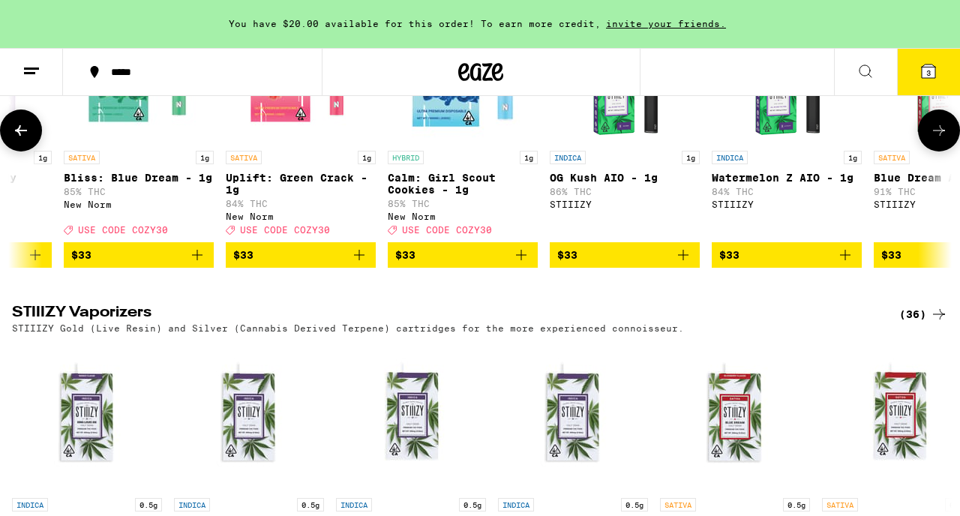
scroll to position [0, 7728]
click at [930, 140] on icon at bounding box center [939, 131] width 18 height 18
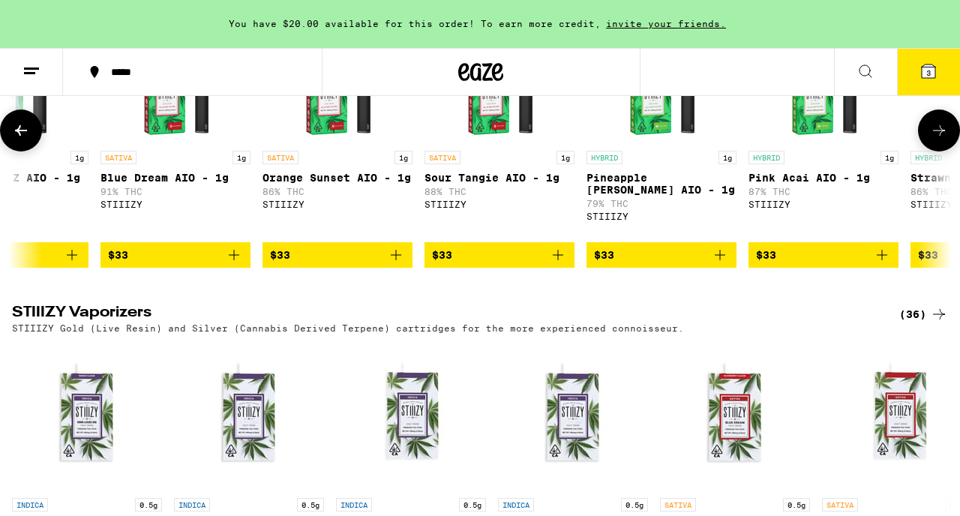
click at [930, 140] on icon at bounding box center [939, 131] width 18 height 18
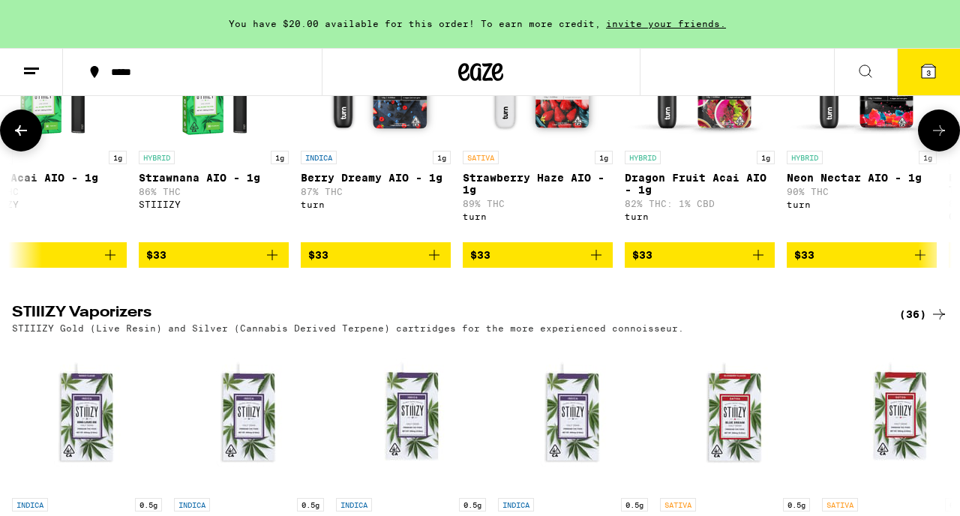
scroll to position [0, 9273]
click at [930, 140] on icon at bounding box center [939, 131] width 18 height 18
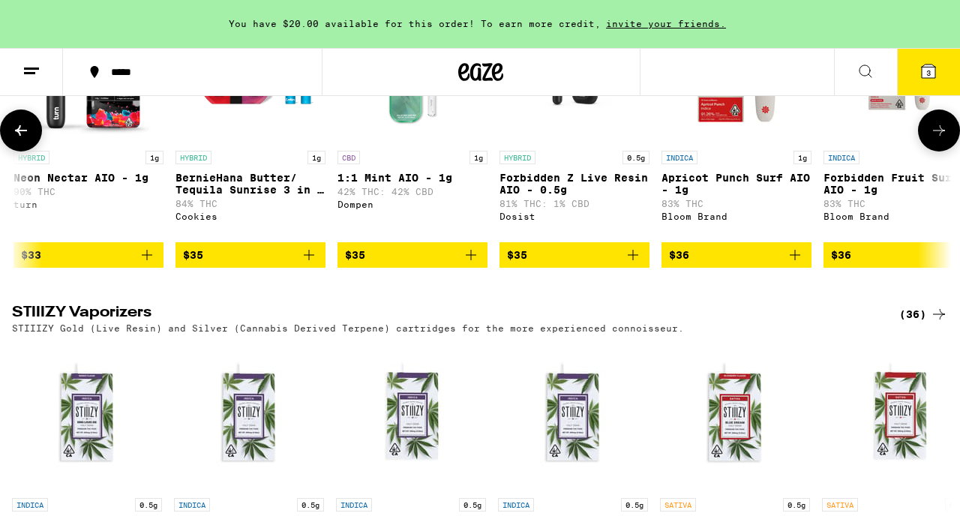
click at [930, 140] on icon at bounding box center [939, 131] width 18 height 18
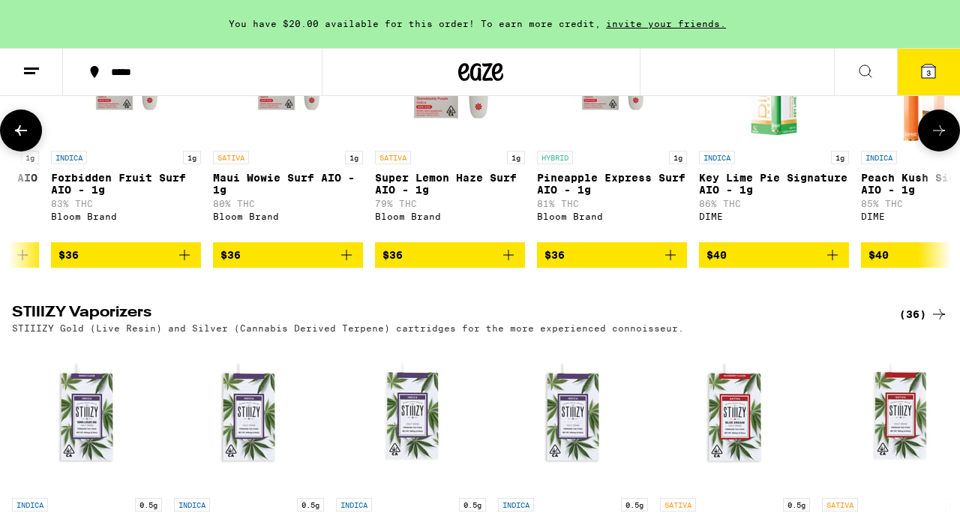
click at [930, 140] on icon at bounding box center [939, 131] width 18 height 18
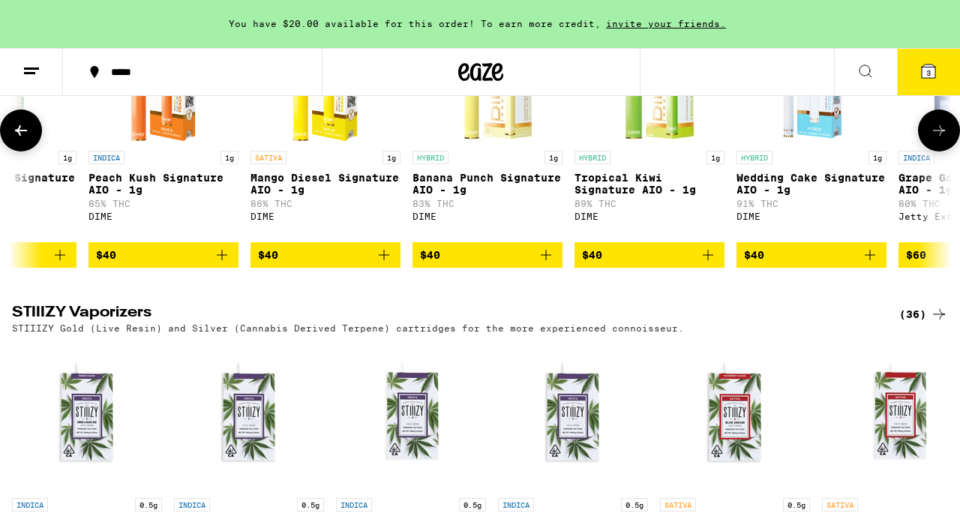
click at [930, 140] on icon at bounding box center [939, 131] width 18 height 18
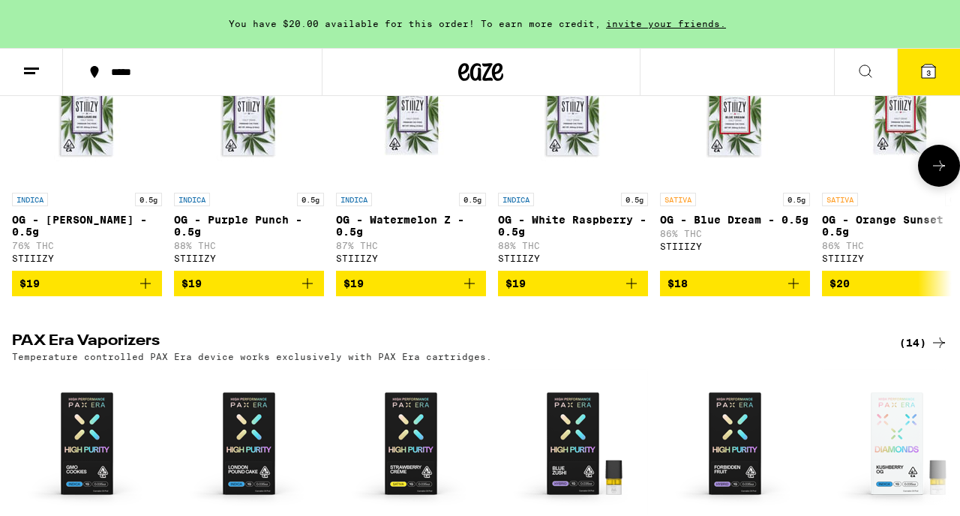
scroll to position [3001, 0]
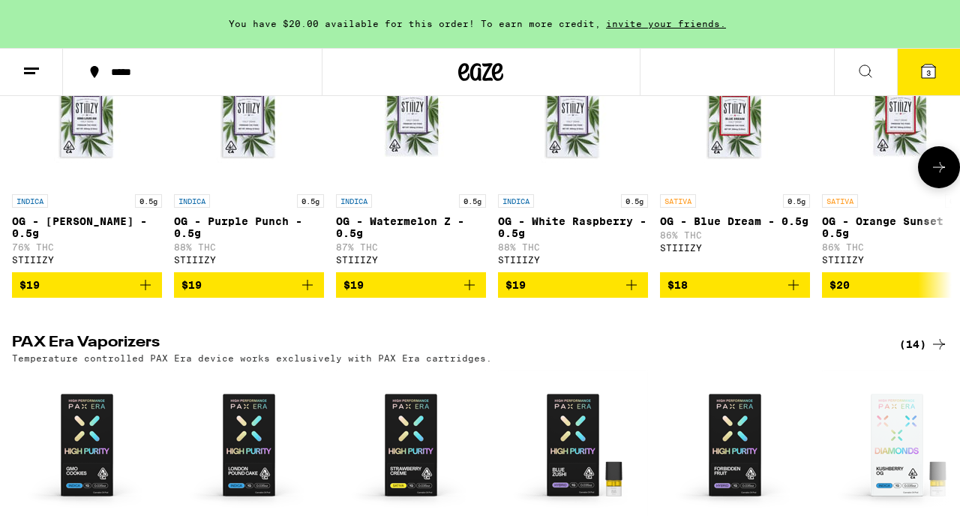
click at [930, 173] on icon at bounding box center [939, 167] width 12 height 11
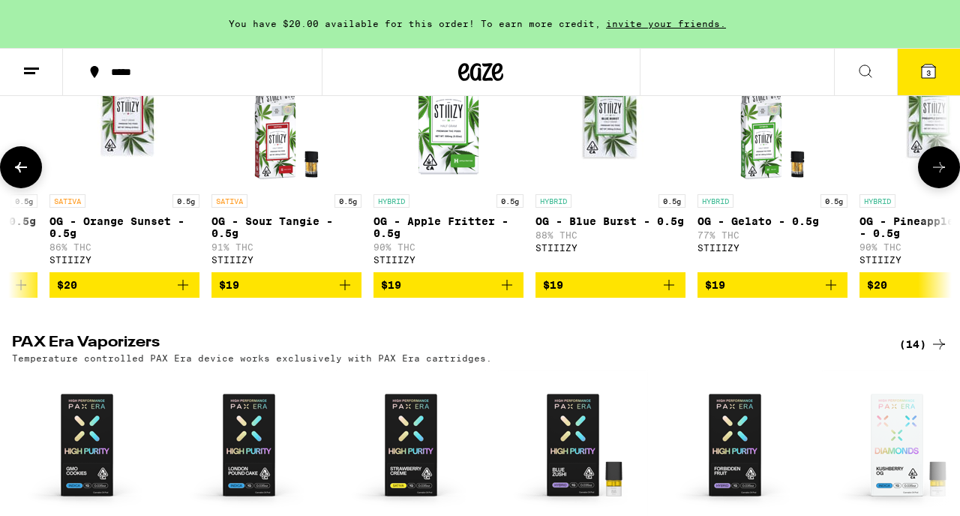
click at [930, 176] on icon at bounding box center [939, 167] width 18 height 18
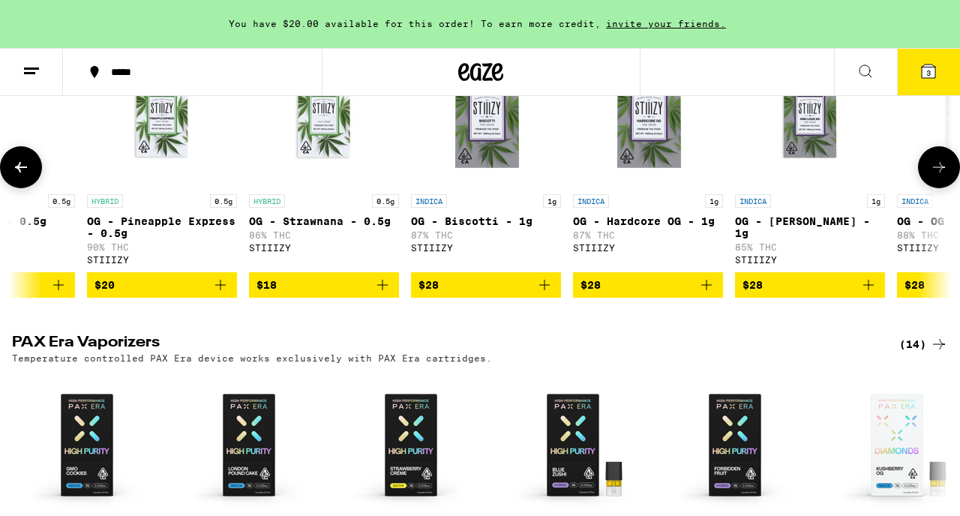
click at [930, 176] on icon at bounding box center [939, 167] width 18 height 18
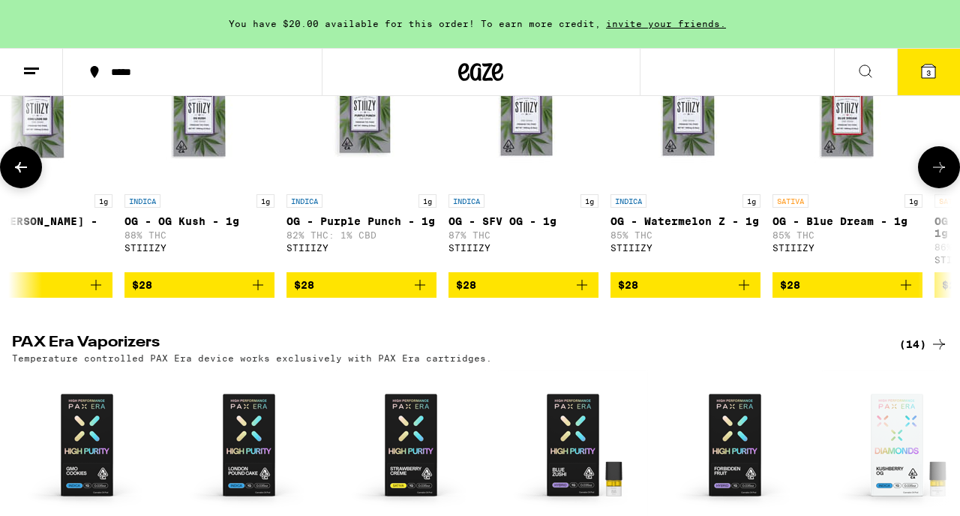
click at [930, 173] on icon at bounding box center [939, 167] width 12 height 11
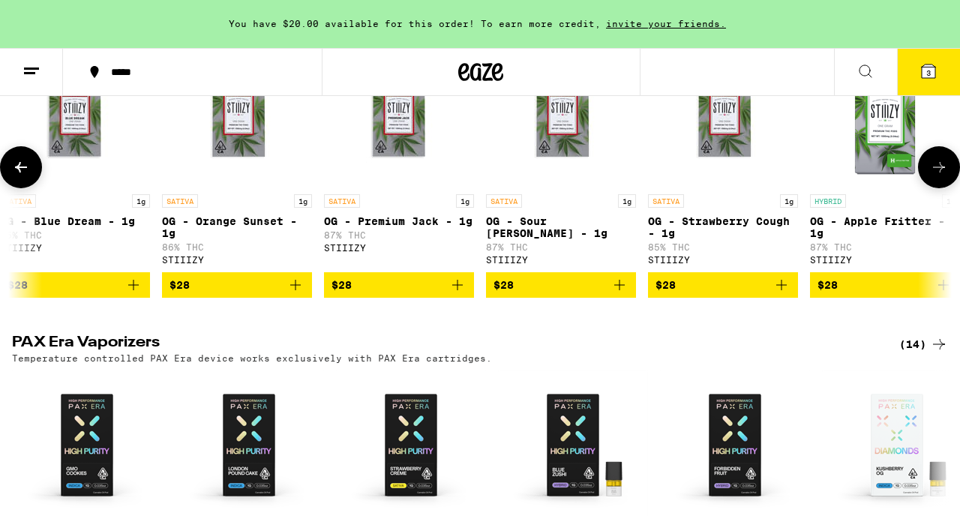
click at [930, 173] on icon at bounding box center [939, 167] width 12 height 11
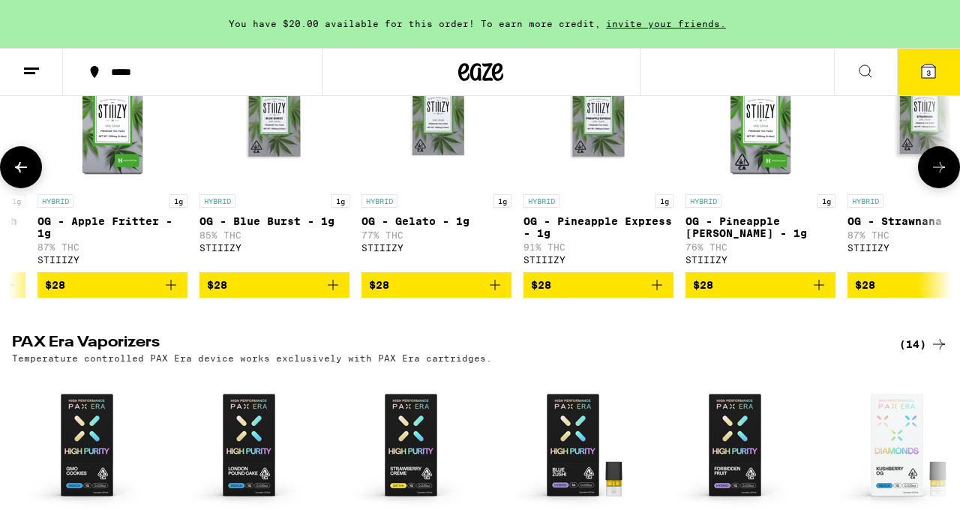
click at [930, 173] on icon at bounding box center [939, 167] width 12 height 11
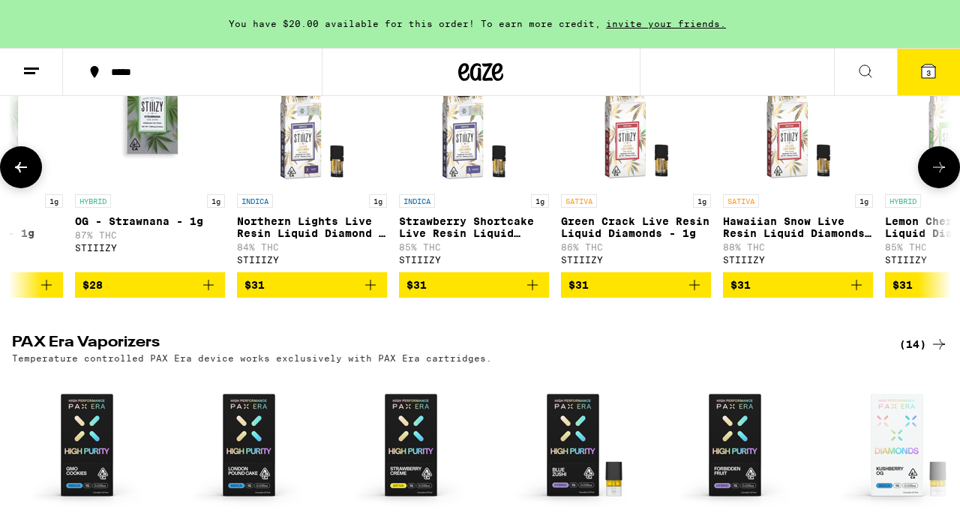
click at [930, 173] on icon at bounding box center [939, 167] width 12 height 11
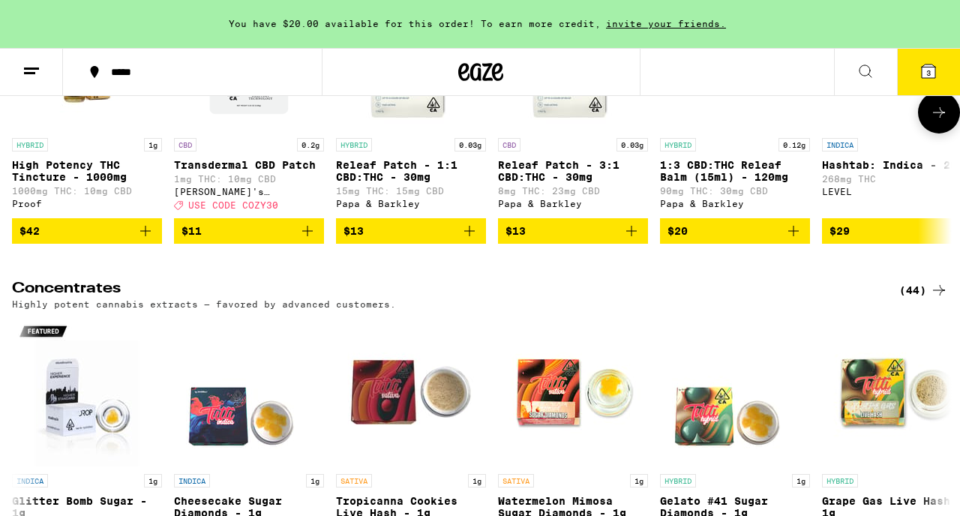
scroll to position [6122, 0]
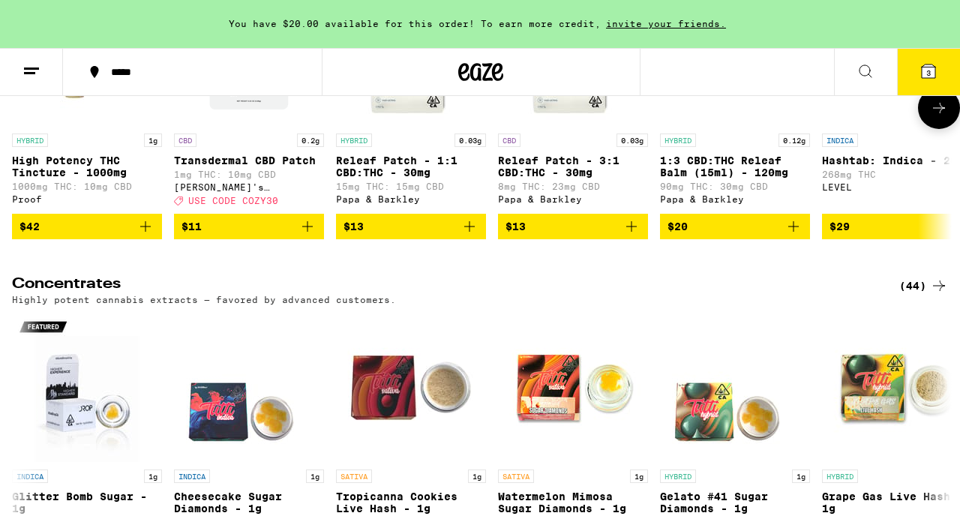
click at [930, 113] on icon at bounding box center [939, 108] width 12 height 11
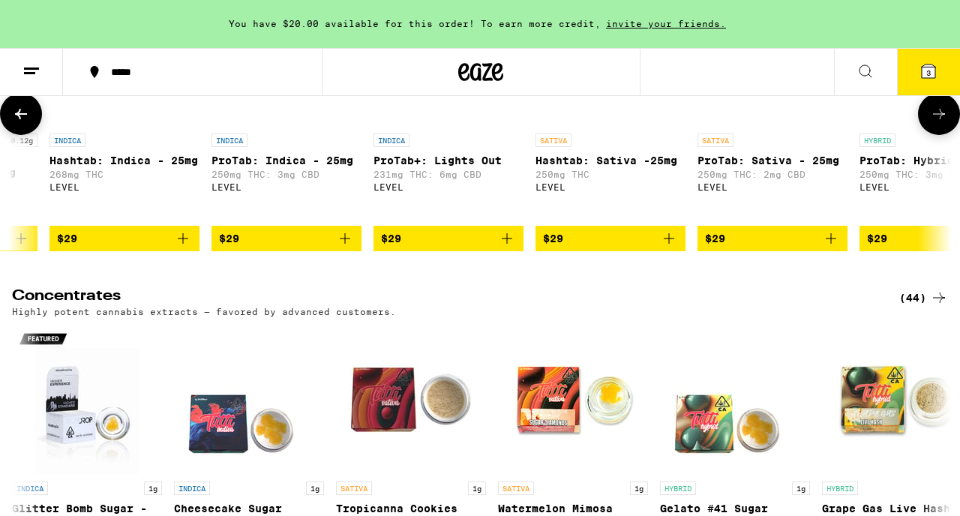
click at [930, 123] on icon at bounding box center [939, 114] width 18 height 18
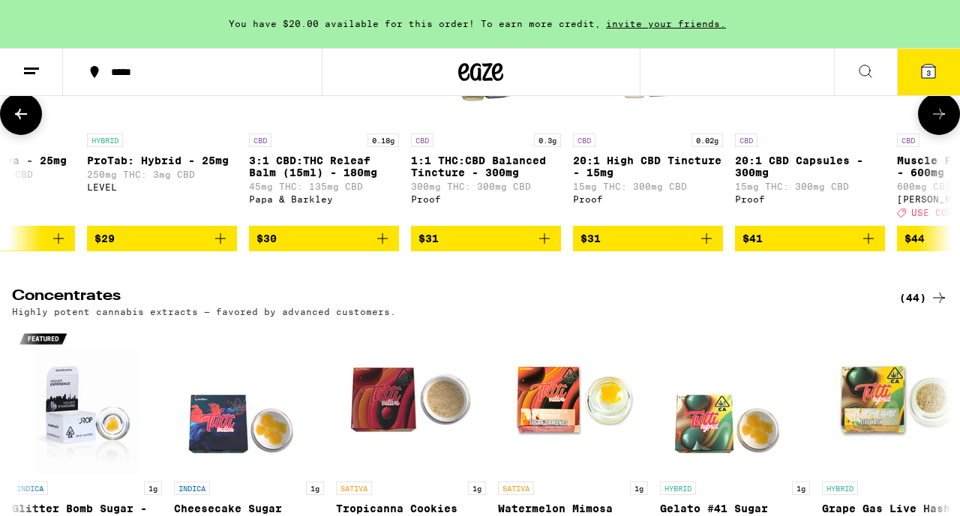
click at [930, 123] on icon at bounding box center [939, 114] width 18 height 18
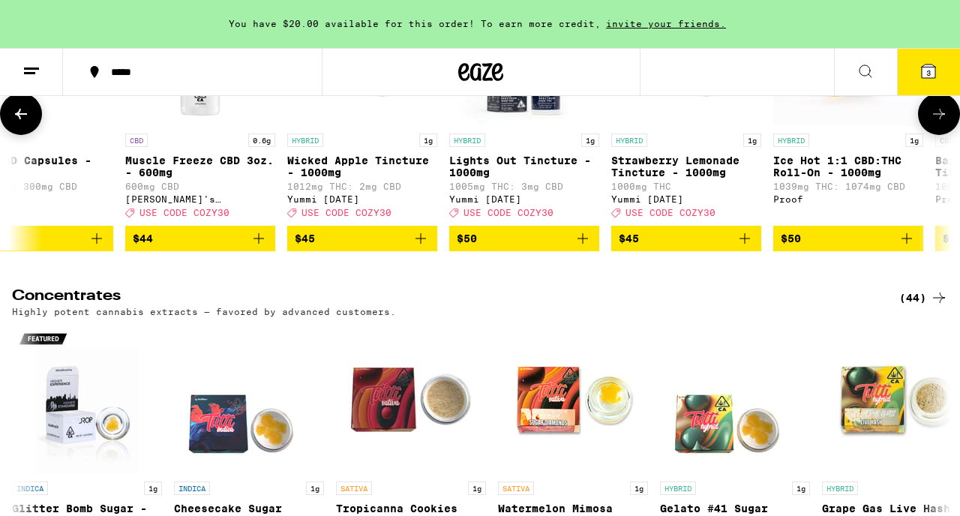
scroll to position [0, 2318]
click at [930, 123] on icon at bounding box center [939, 114] width 18 height 18
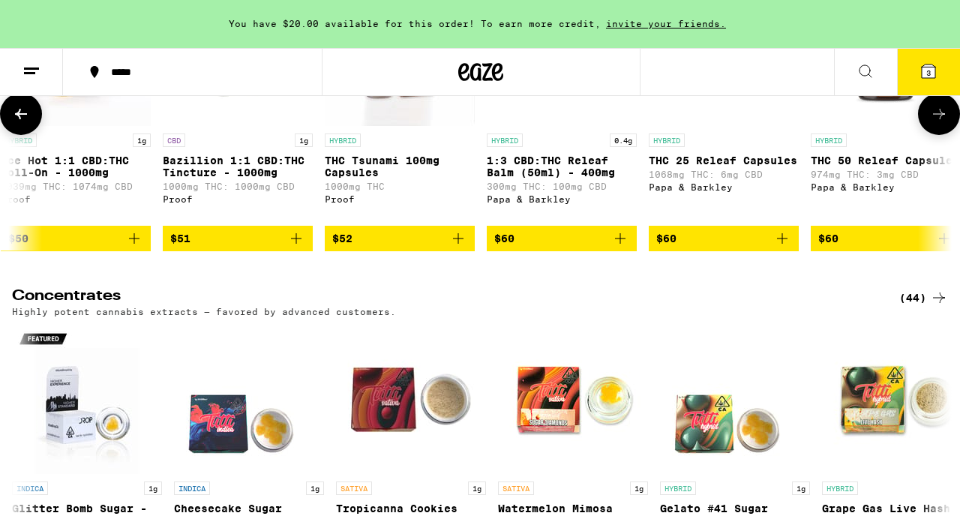
scroll to position [0, 3091]
click at [930, 123] on icon at bounding box center [939, 114] width 18 height 18
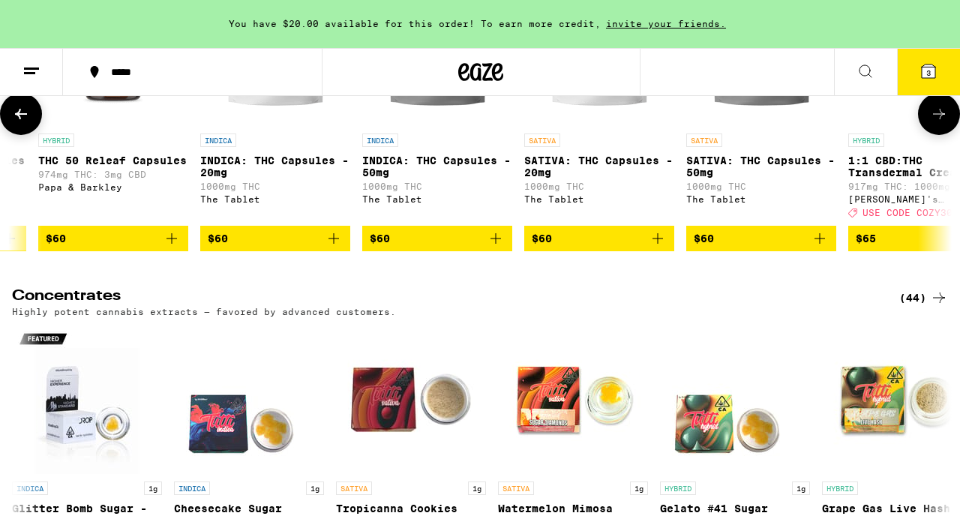
scroll to position [0, 3864]
click at [930, 123] on icon at bounding box center [939, 114] width 18 height 18
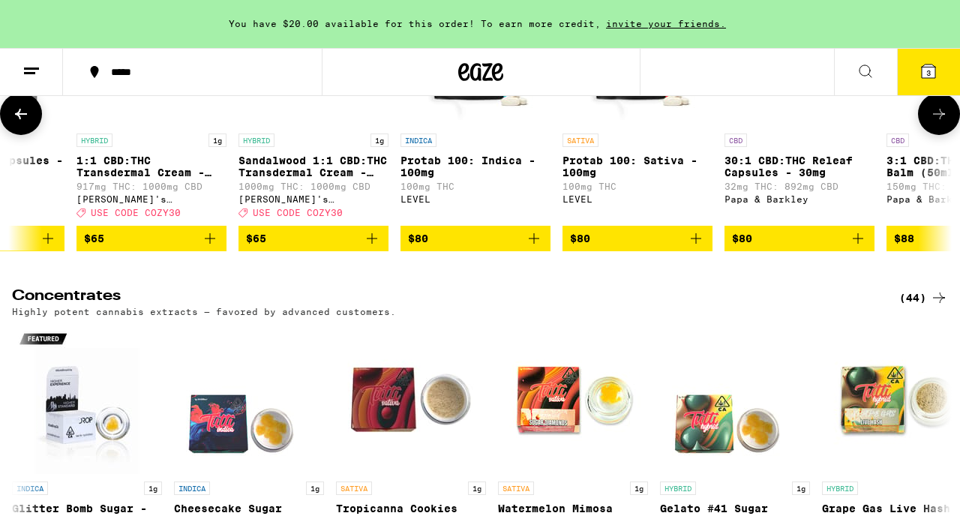
scroll to position [0, 4637]
click at [930, 123] on icon at bounding box center [939, 114] width 18 height 18
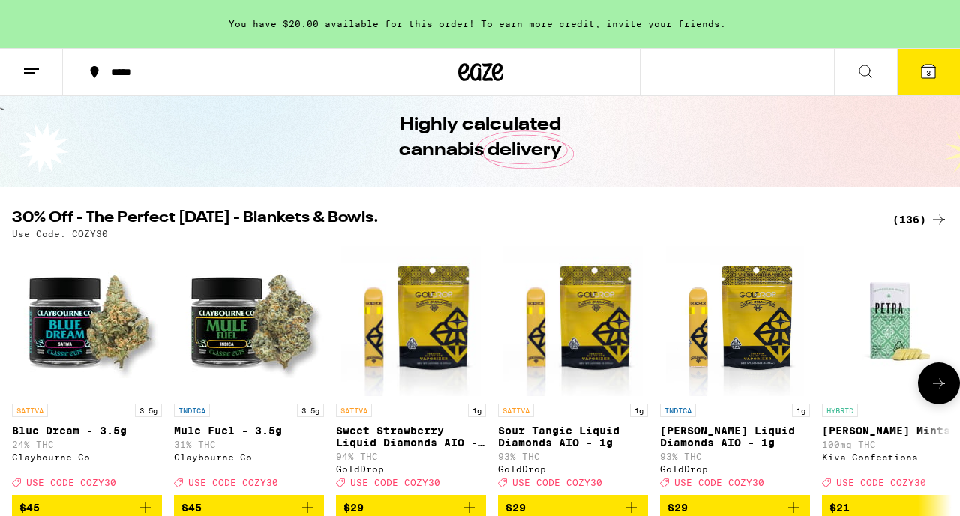
scroll to position [0, 0]
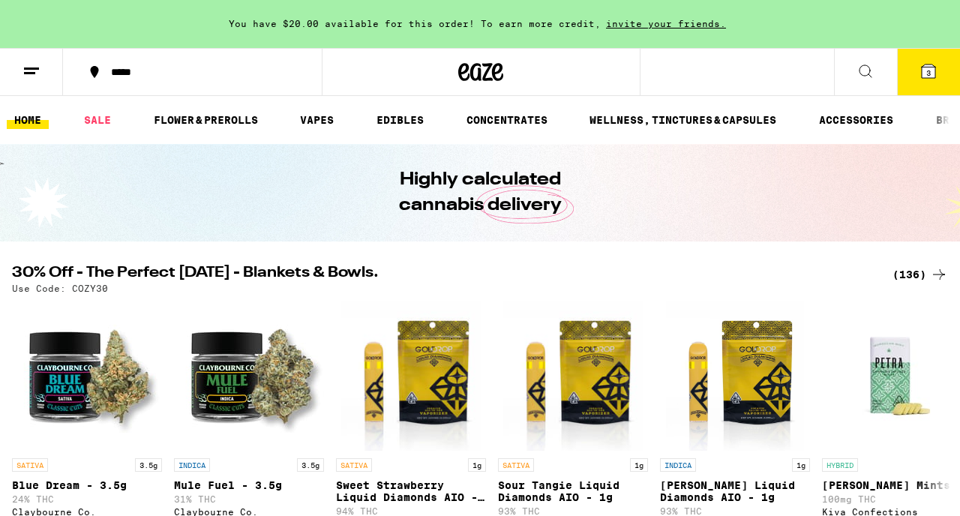
click at [928, 77] on span "3" at bounding box center [929, 72] width 5 height 9
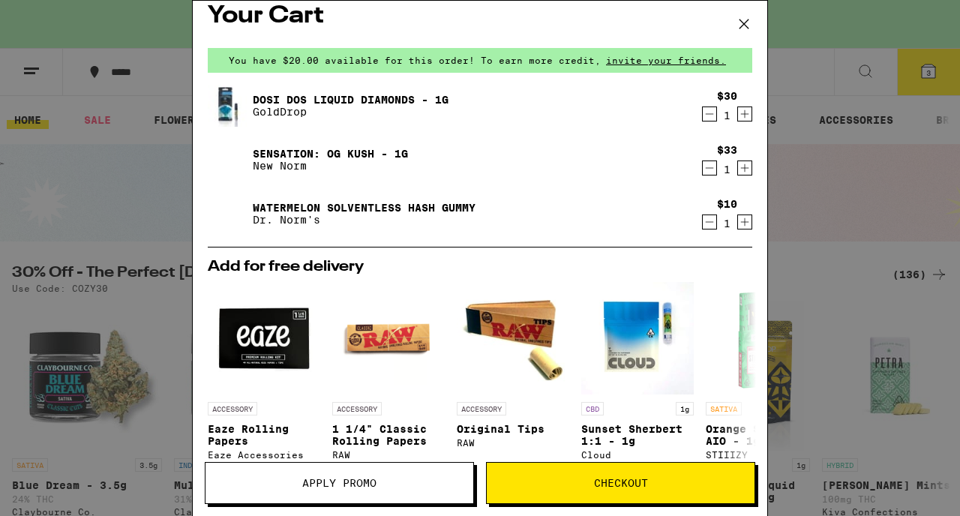
scroll to position [18, 0]
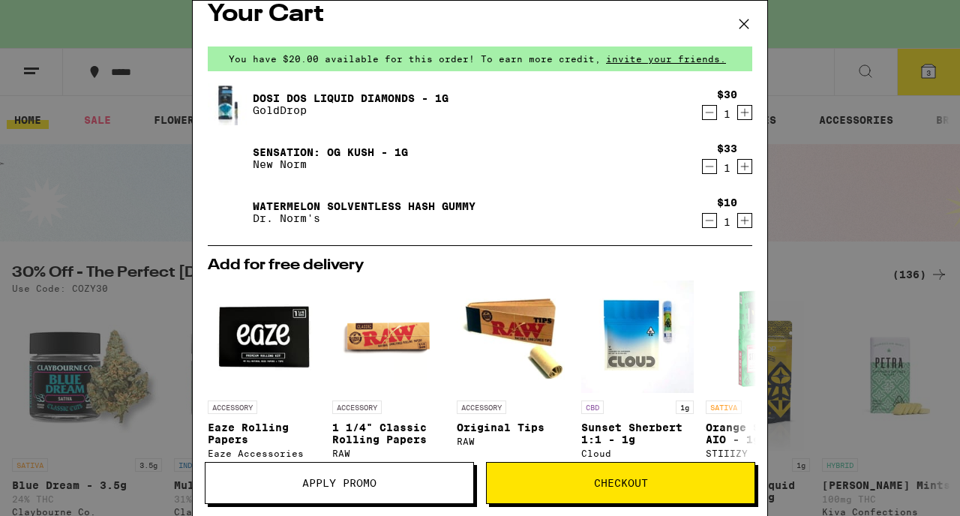
click at [374, 158] on link "Sensation: OG Kush - 1g" at bounding box center [330, 152] width 155 height 12
click at [753, 20] on icon at bounding box center [744, 24] width 23 height 23
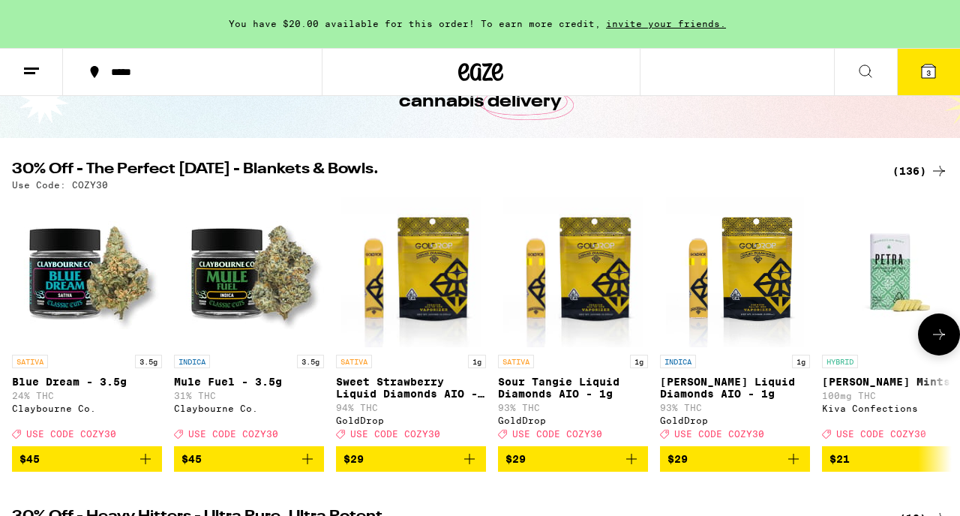
scroll to position [100, 0]
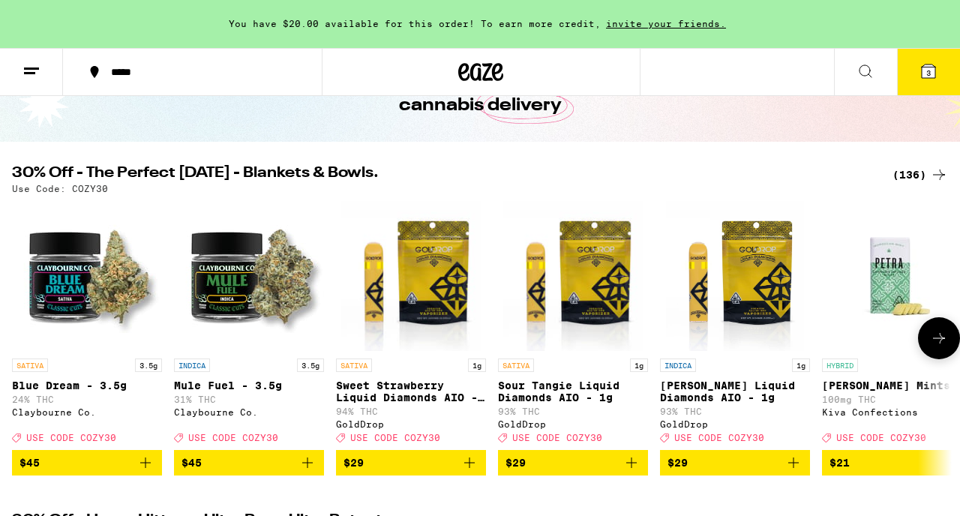
click at [754, 311] on img "Open page for King Louis Liquid Diamonds AIO - 1g from GoldDrop" at bounding box center [735, 276] width 139 height 150
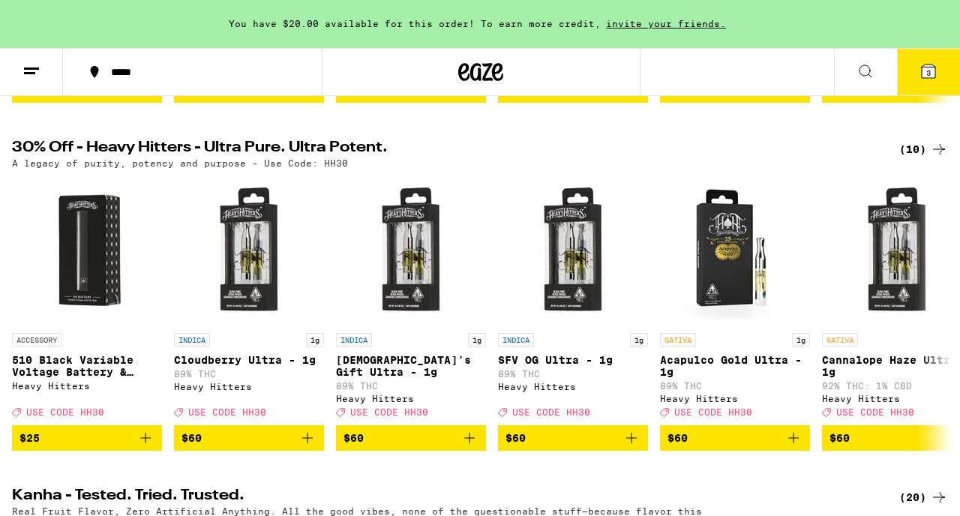
scroll to position [482, 0]
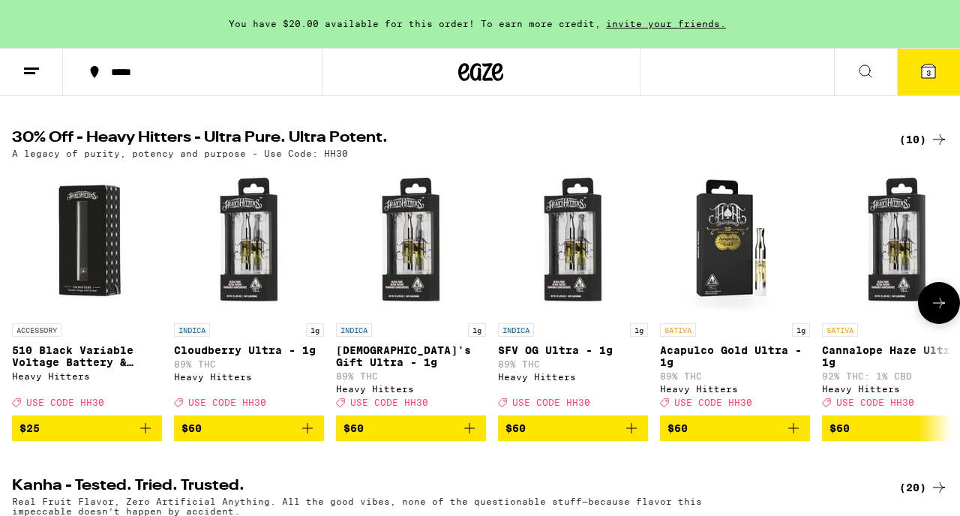
click at [930, 312] on icon at bounding box center [939, 303] width 18 height 18
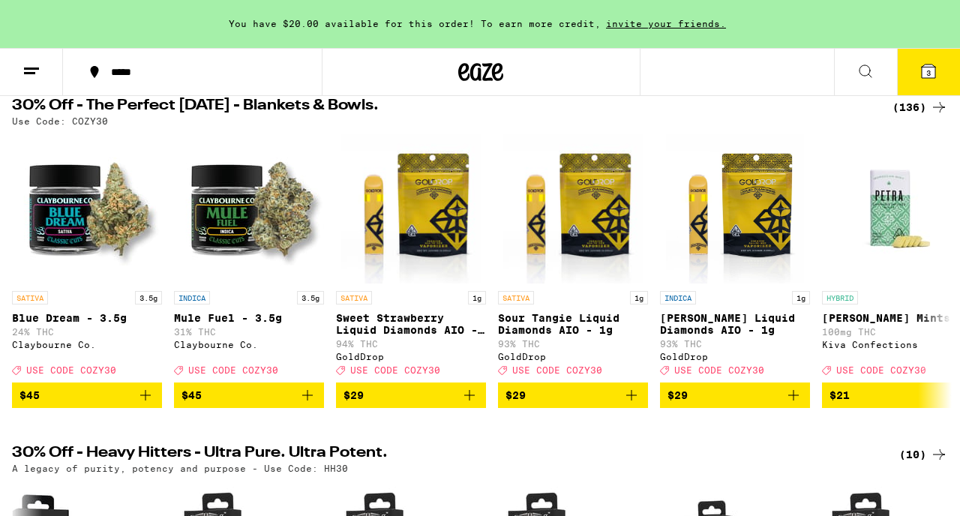
scroll to position [20, 0]
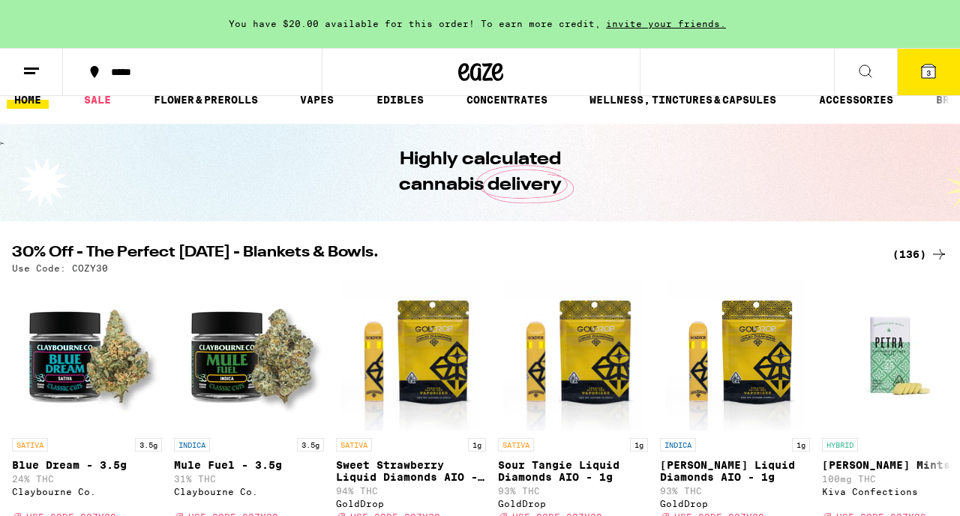
click at [915, 252] on div "(136)" at bounding box center [921, 254] width 56 height 18
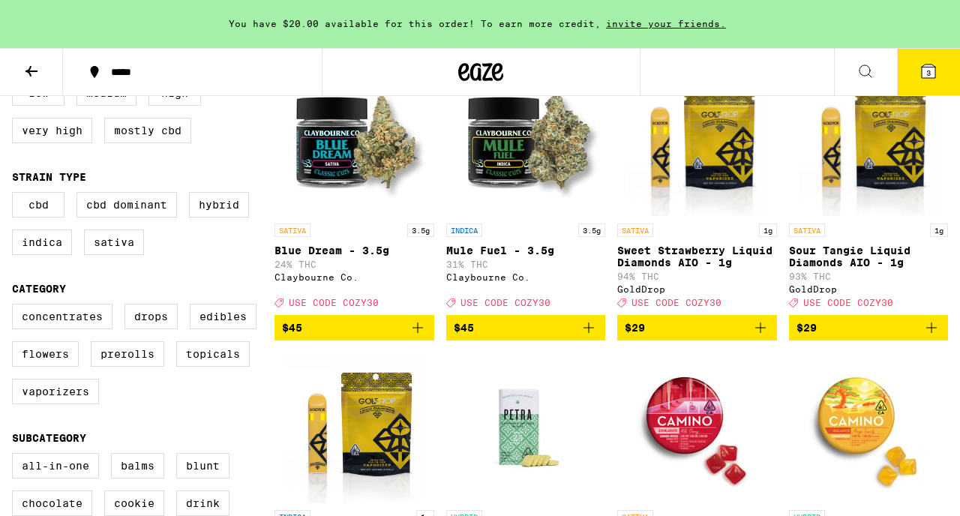
scroll to position [205, 0]
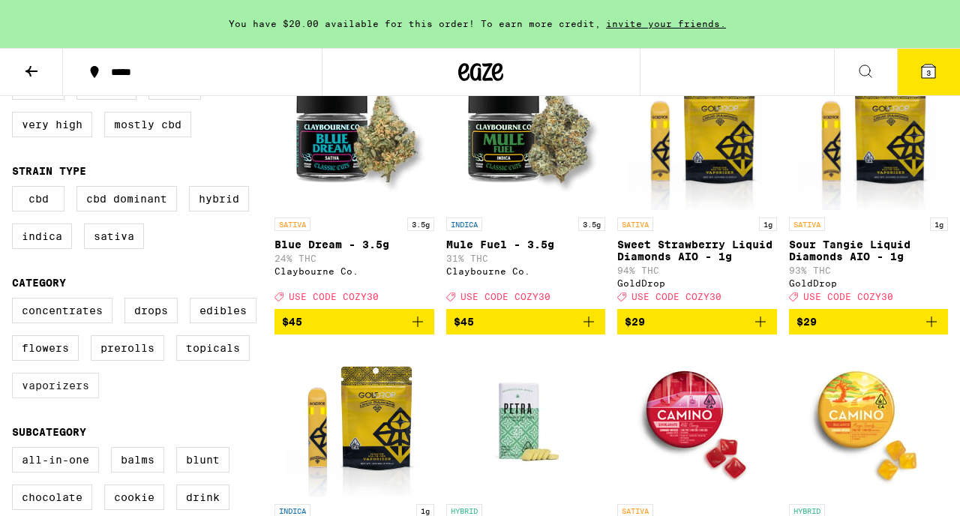
click at [54, 398] on label "Vaporizers" at bounding box center [55, 386] width 87 height 26
click at [16, 301] on input "Vaporizers" at bounding box center [15, 300] width 1 height 1
checkbox input "true"
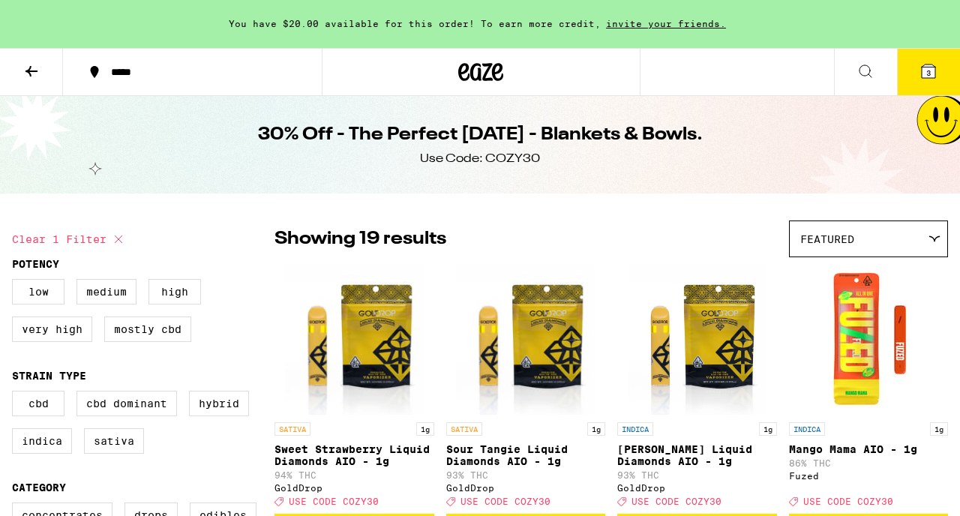
click at [912, 232] on div "Featured" at bounding box center [869, 238] width 158 height 35
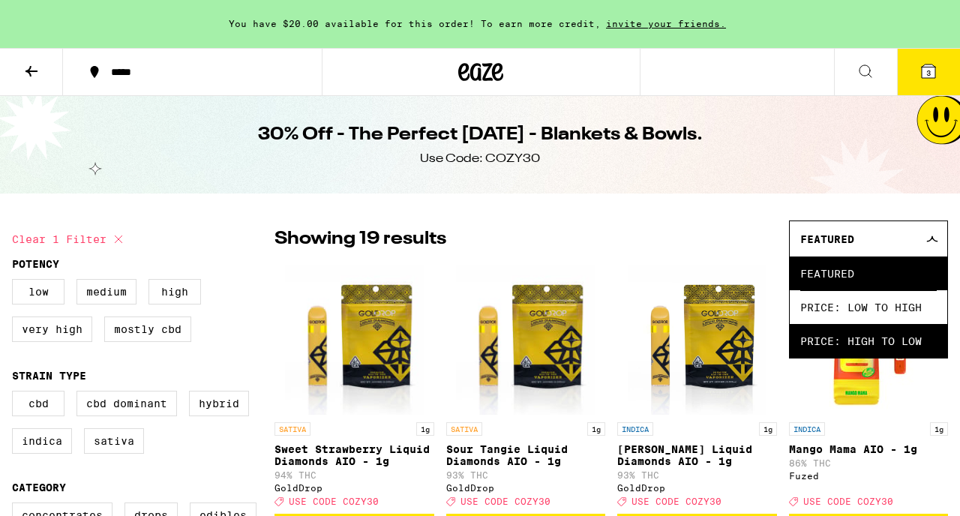
click at [891, 340] on span "Price: High to Low" at bounding box center [869, 341] width 137 height 34
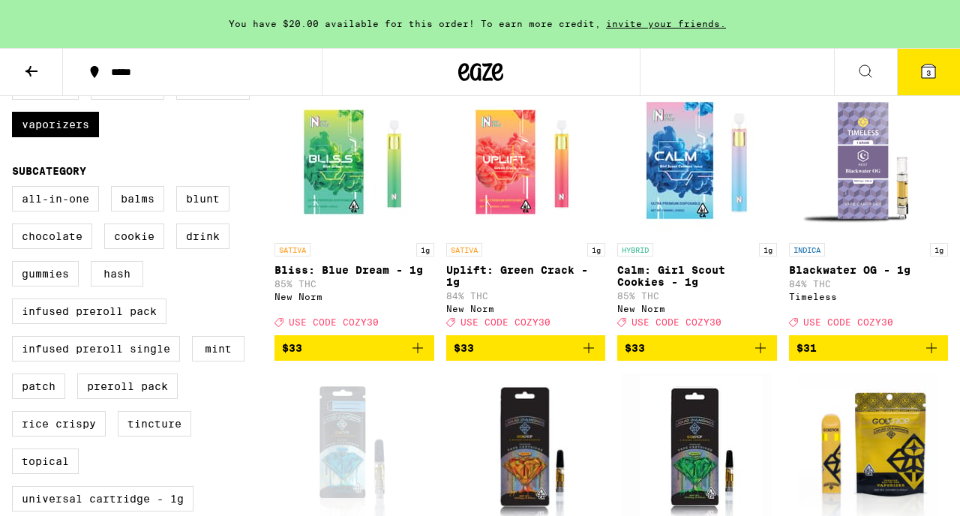
scroll to position [474, 0]
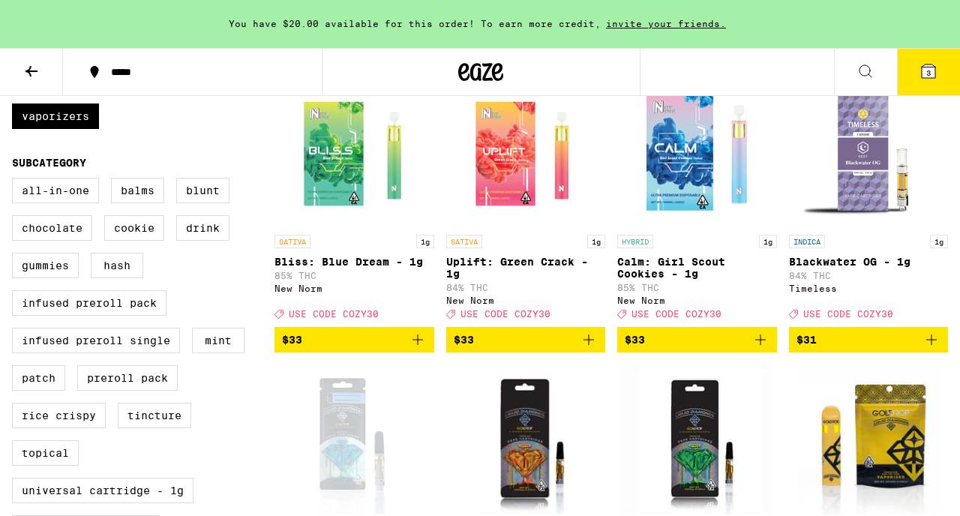
click at [699, 155] on img "Open page for Calm: Girl Scout Cookies - 1g from New Norm" at bounding box center [697, 152] width 150 height 150
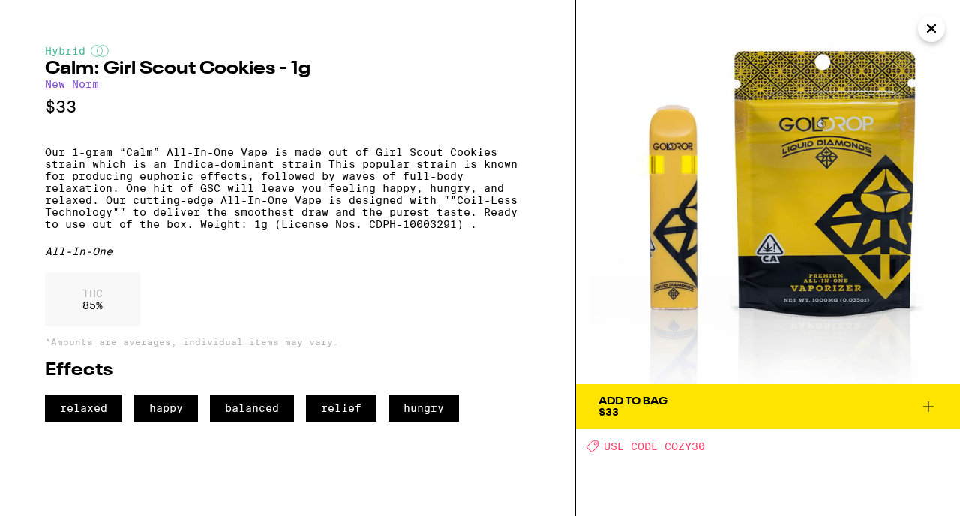
click at [925, 403] on icon at bounding box center [929, 407] width 18 height 18
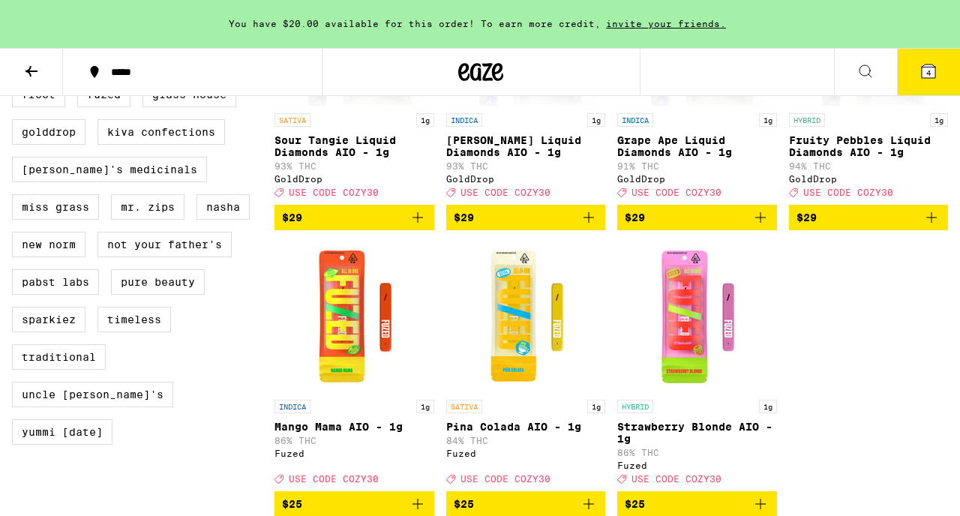
scroll to position [1174, 0]
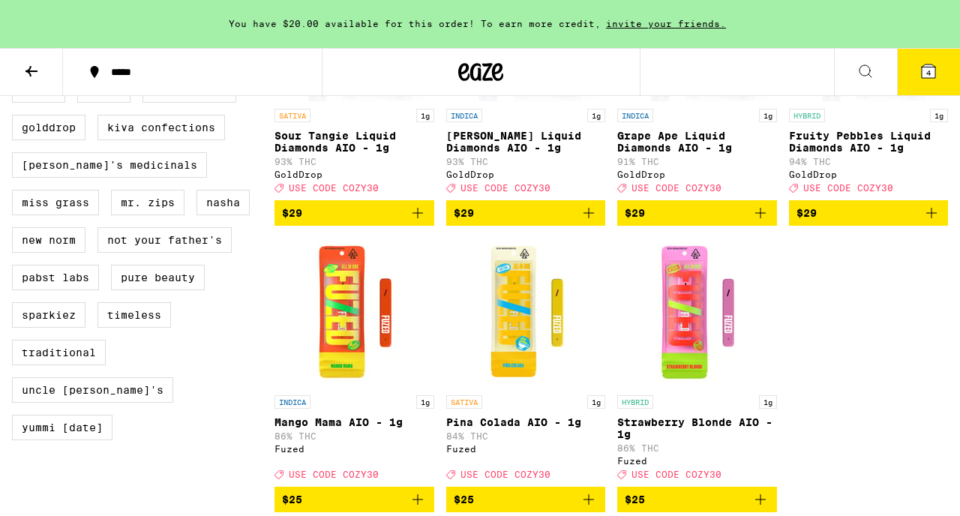
click at [871, 101] on img "Open page for Fruity Pebbles Liquid Diamonds AIO - 1g from GoldDrop" at bounding box center [868, 26] width 139 height 150
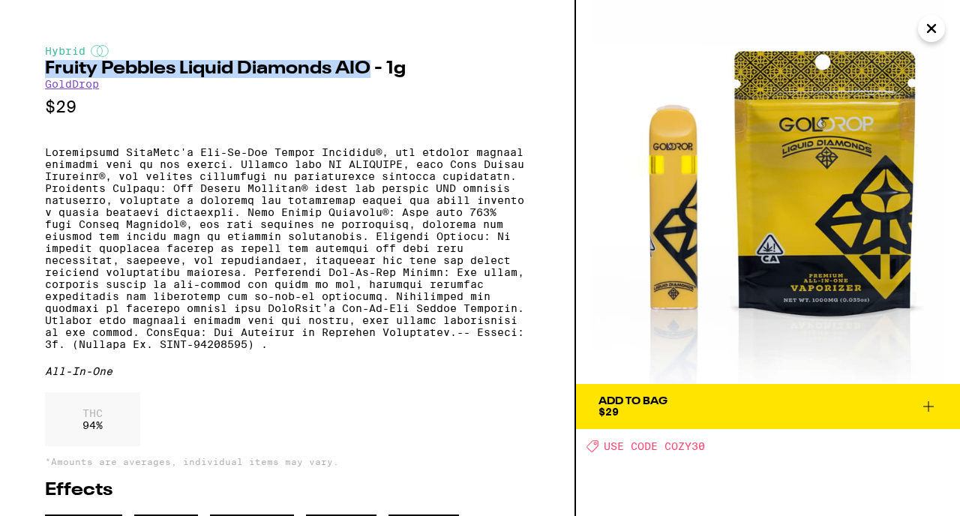
drag, startPoint x: 367, startPoint y: 69, endPoint x: 32, endPoint y: 64, distance: 335.4
click at [32, 64] on div "Hybrid Fruity Pebbles Liquid Diamonds AIO - 1g GoldDrop $29 All-In-One THC 94 %…" at bounding box center [288, 258] width 576 height 516
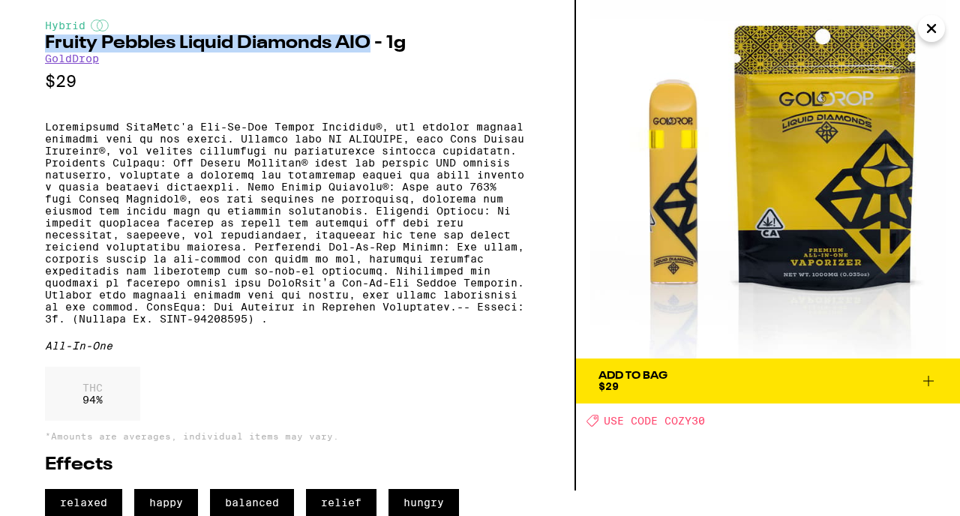
scroll to position [41, 0]
copy h2 "Fruity Pebbles Liquid Diamonds AIO"
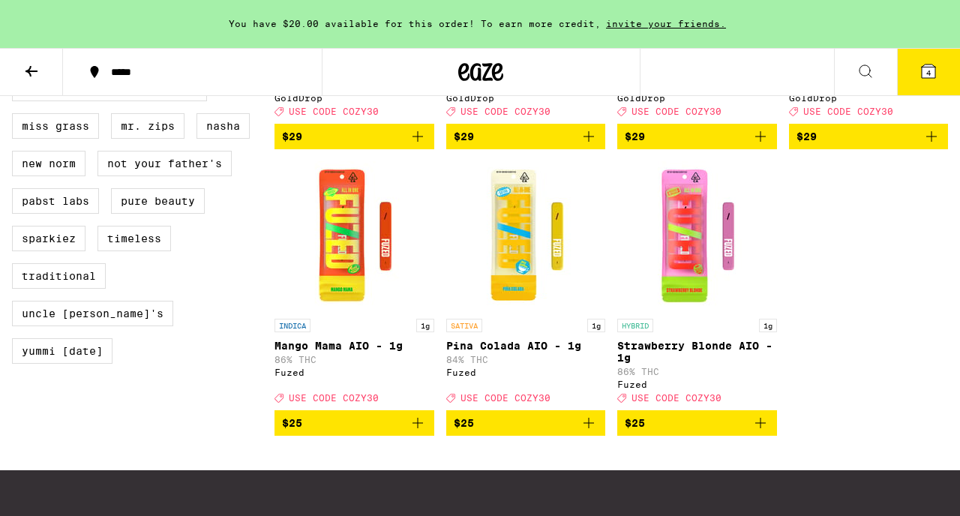
scroll to position [1253, 0]
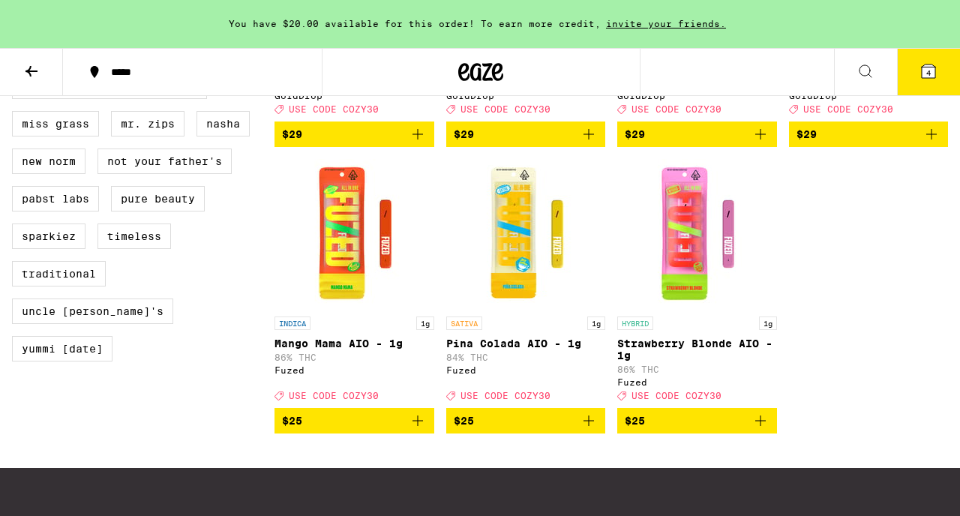
click at [349, 309] on img "Open page for Mango Mama AIO - 1g from Fuzed" at bounding box center [354, 234] width 150 height 150
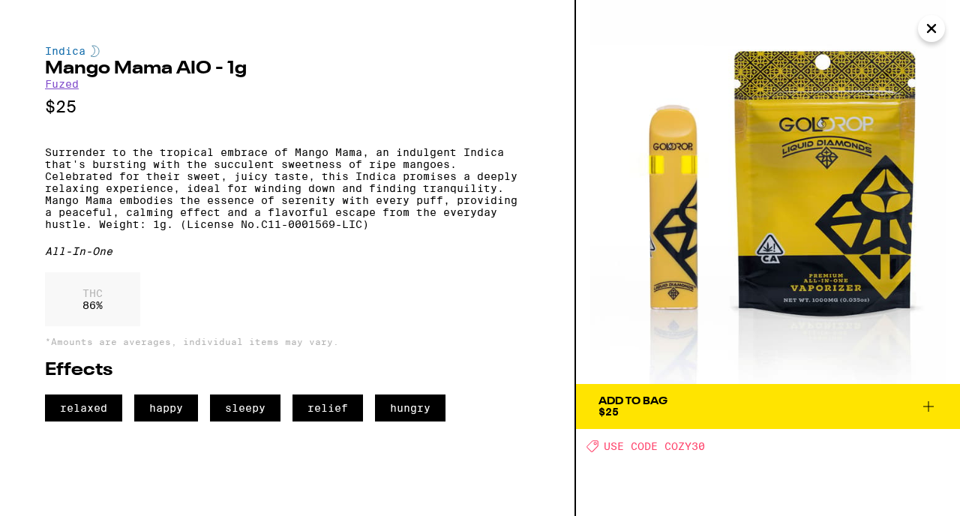
click at [930, 35] on icon "Close" at bounding box center [932, 28] width 18 height 23
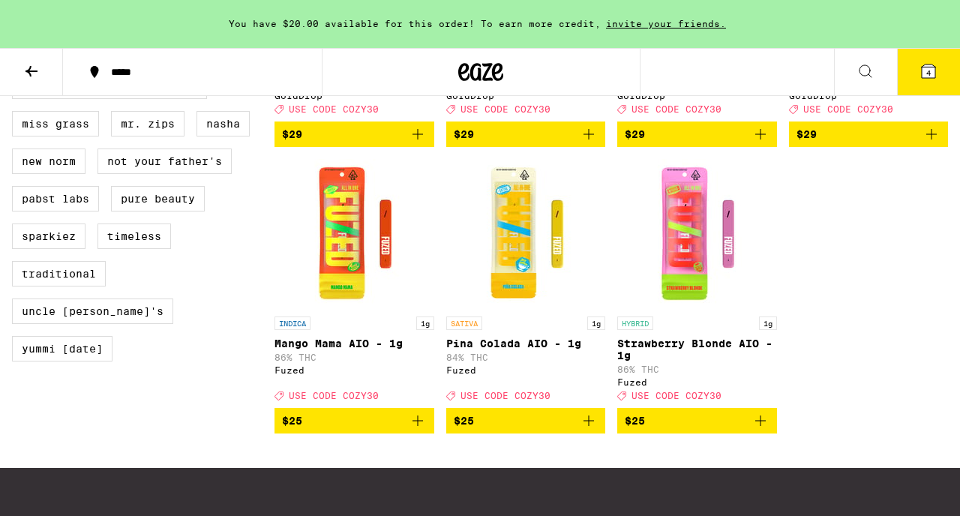
click at [930, 74] on icon at bounding box center [929, 72] width 14 height 14
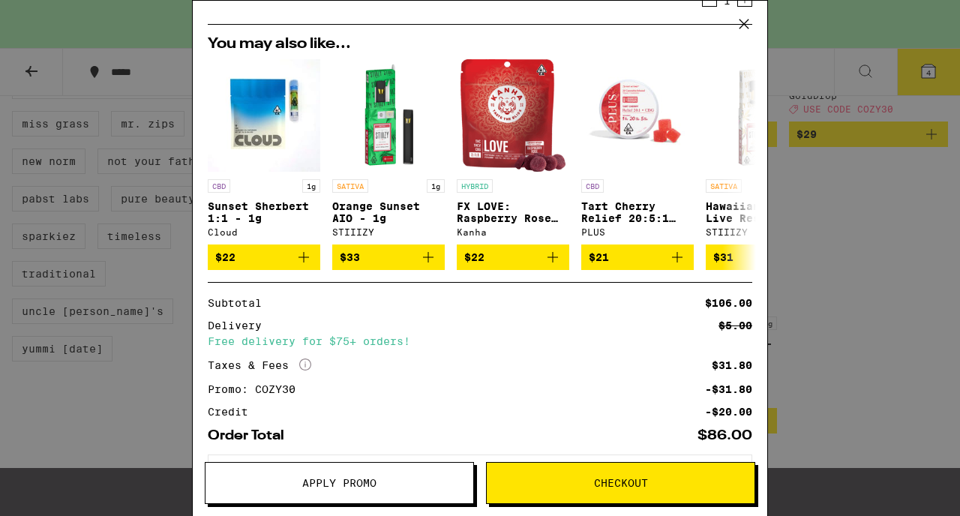
scroll to position [368, 0]
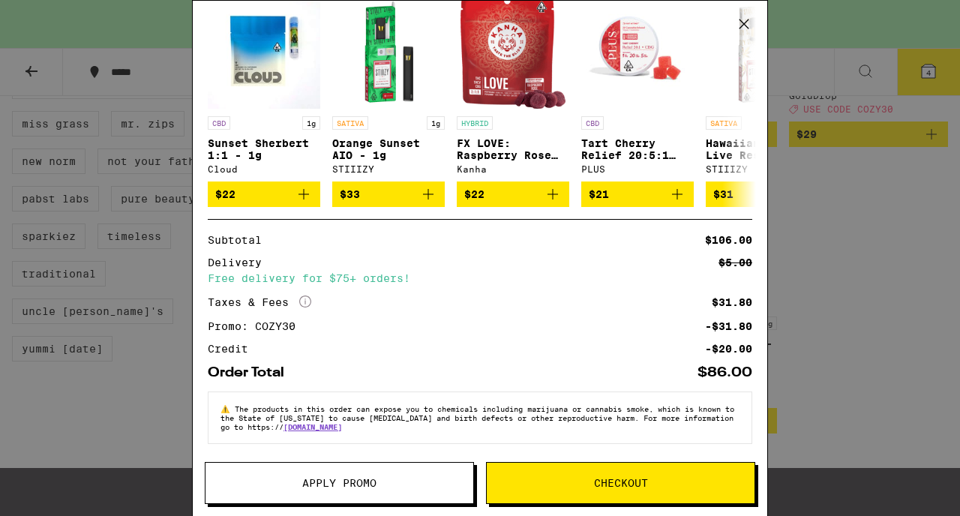
drag, startPoint x: 598, startPoint y: 499, endPoint x: 548, endPoint y: 464, distance: 60.8
click at [584, 404] on span "Checkout" at bounding box center [621, 483] width 268 height 11
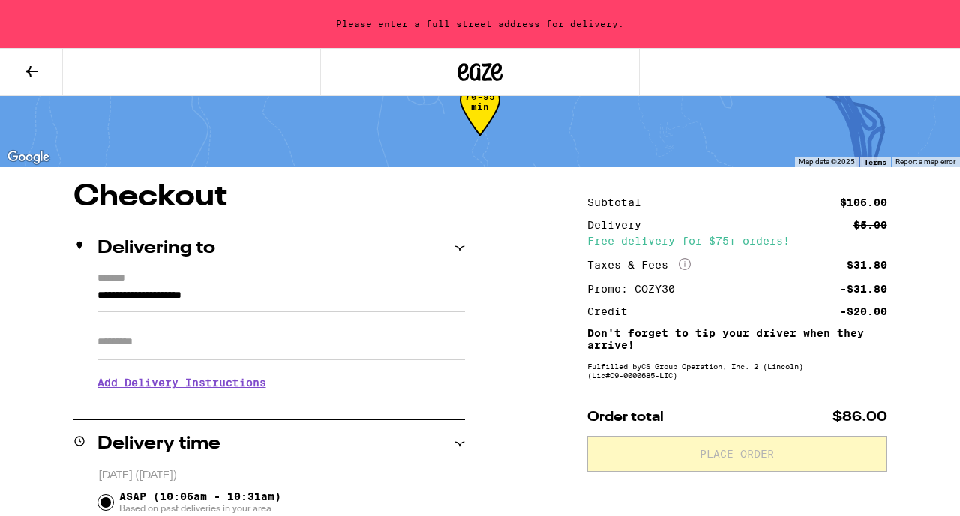
scroll to position [167, 0]
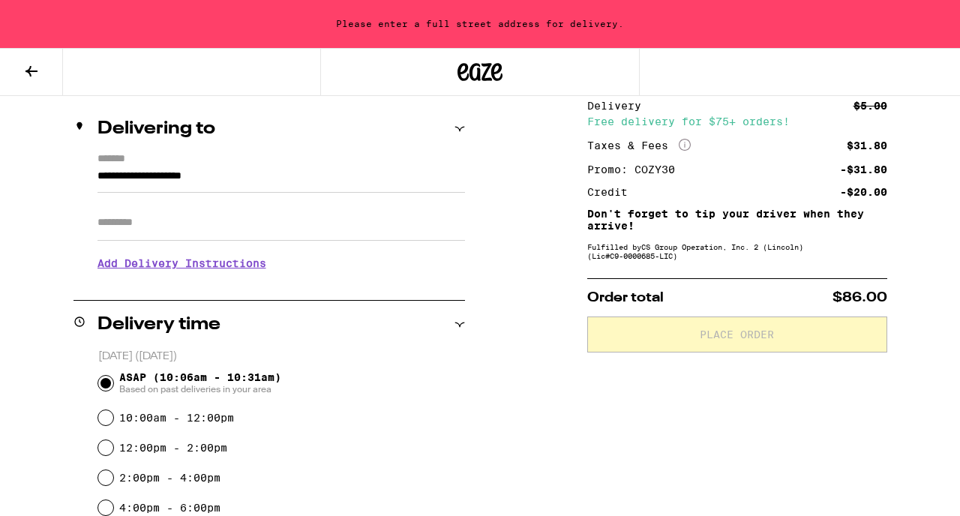
drag, startPoint x: 266, startPoint y: 173, endPoint x: 36, endPoint y: 173, distance: 229.6
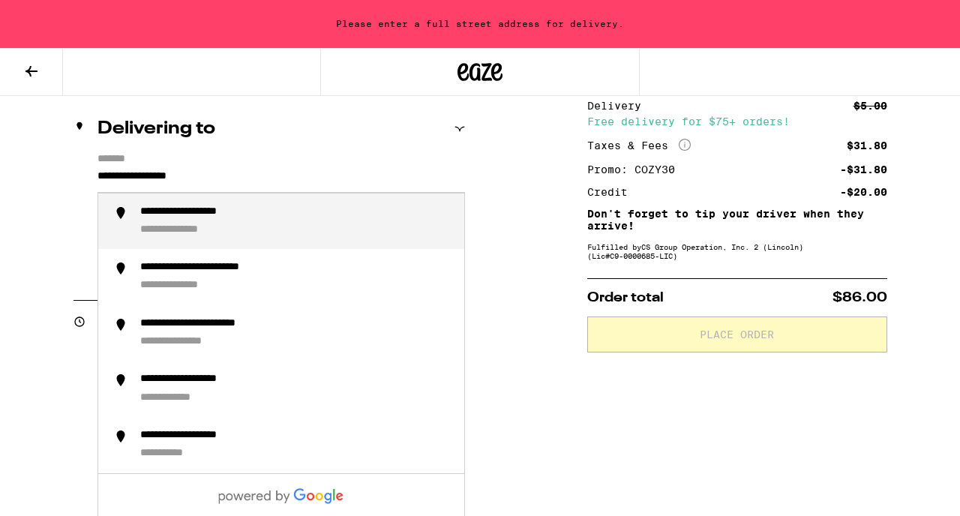
type input "**********"
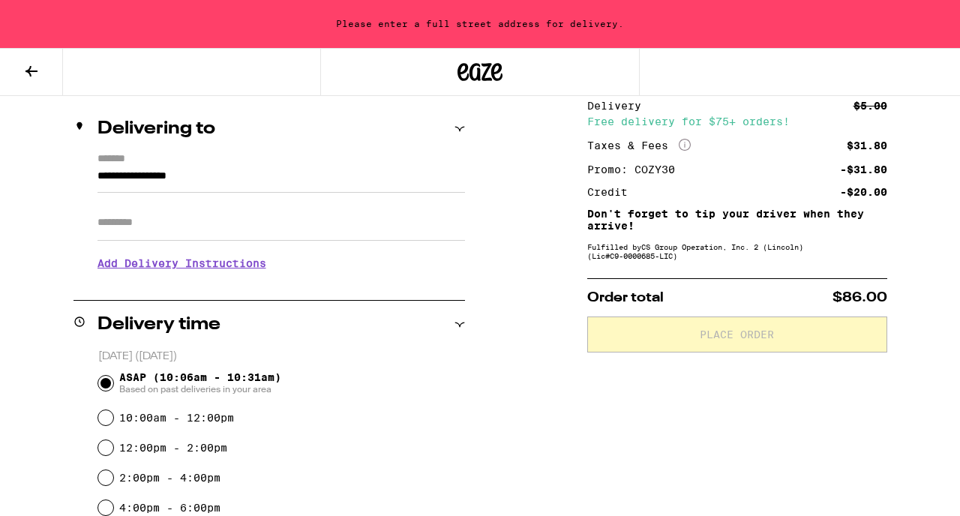
click at [117, 224] on input "Apt/Suite" at bounding box center [282, 223] width 368 height 36
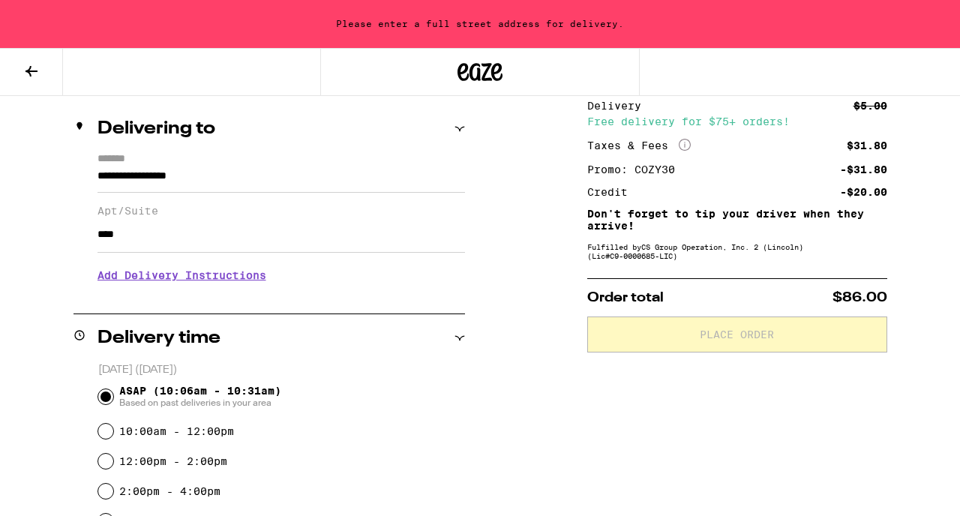
type input "****"
click at [221, 284] on h3 "Add Delivery Instructions" at bounding box center [282, 275] width 368 height 35
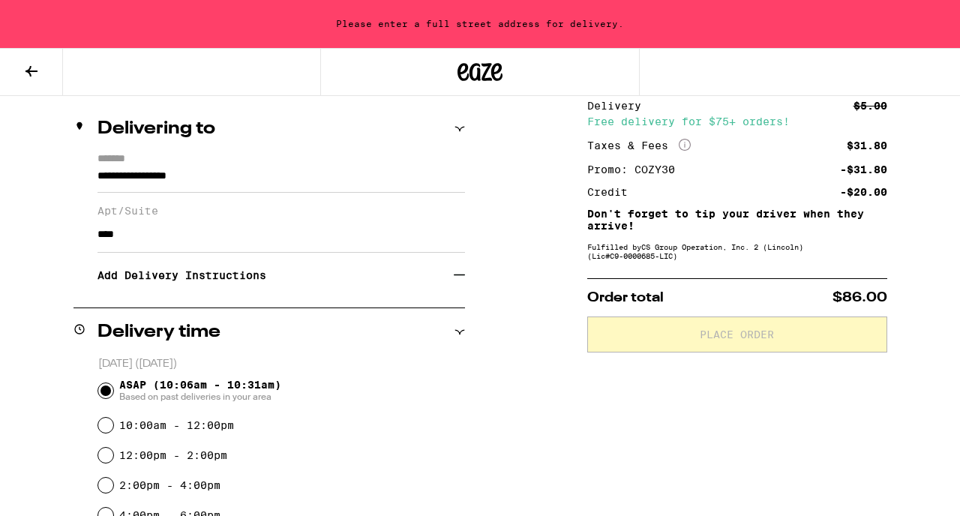
click at [251, 284] on h3 "Add Delivery Instructions" at bounding box center [276, 275] width 356 height 35
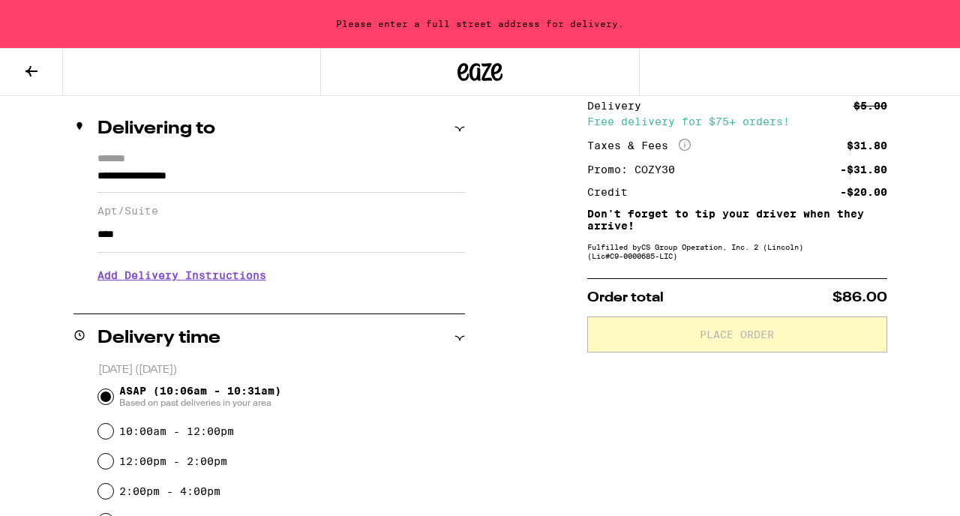
click at [251, 284] on h3 "Add Delivery Instructions" at bounding box center [282, 275] width 368 height 35
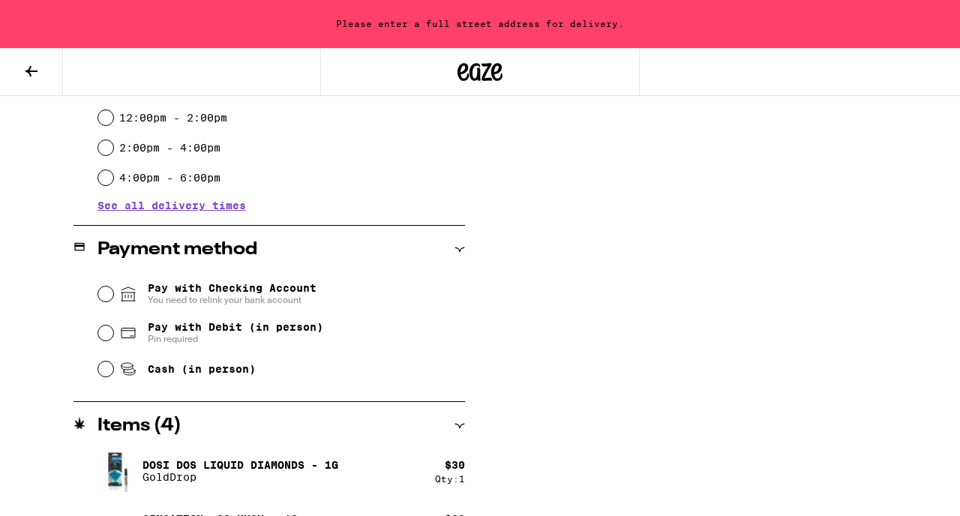
scroll to position [505, 0]
click at [101, 335] on input "Pay with Debit (in person) Pin required" at bounding box center [105, 332] width 15 height 15
radio input "true"
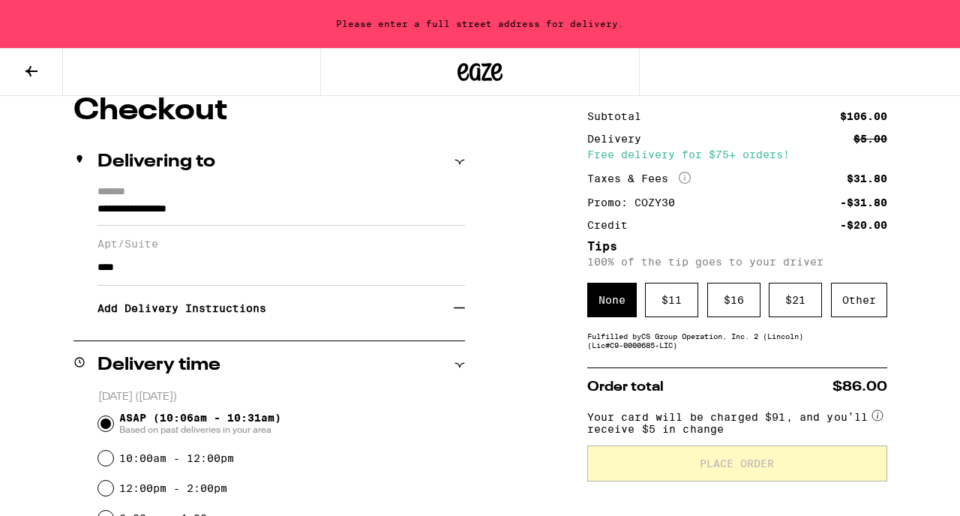
scroll to position [135, 0]
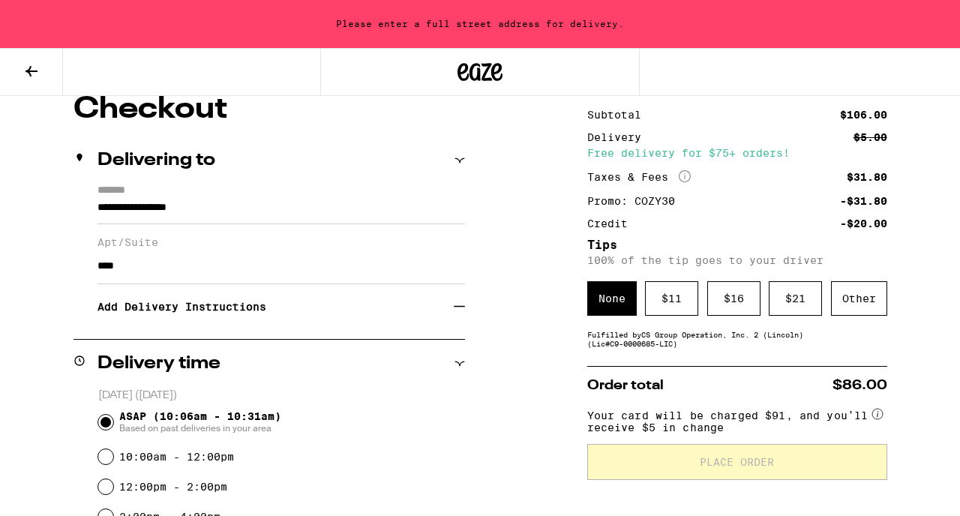
click at [616, 305] on div "None" at bounding box center [612, 298] width 50 height 35
click at [240, 208] on input "**********" at bounding box center [282, 212] width 368 height 26
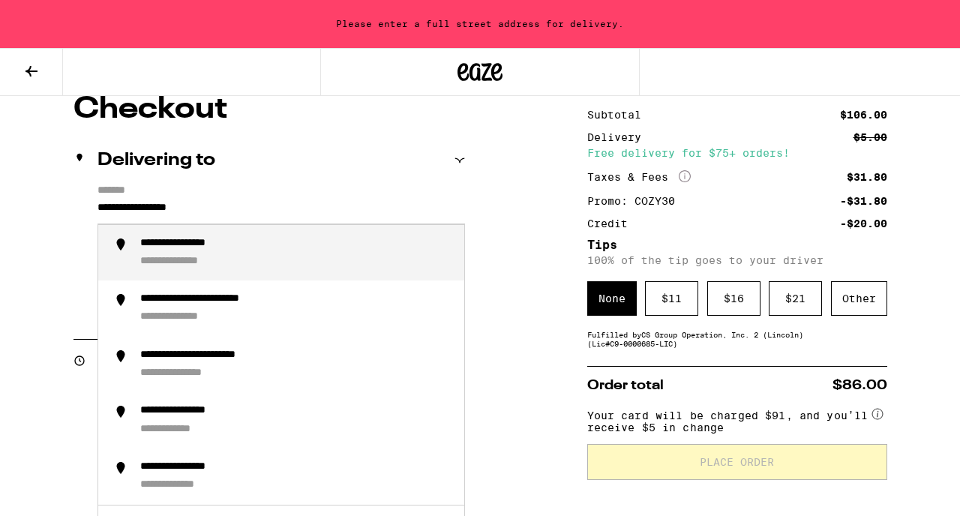
click at [232, 248] on div "**********" at bounding box center [198, 244] width 116 height 14
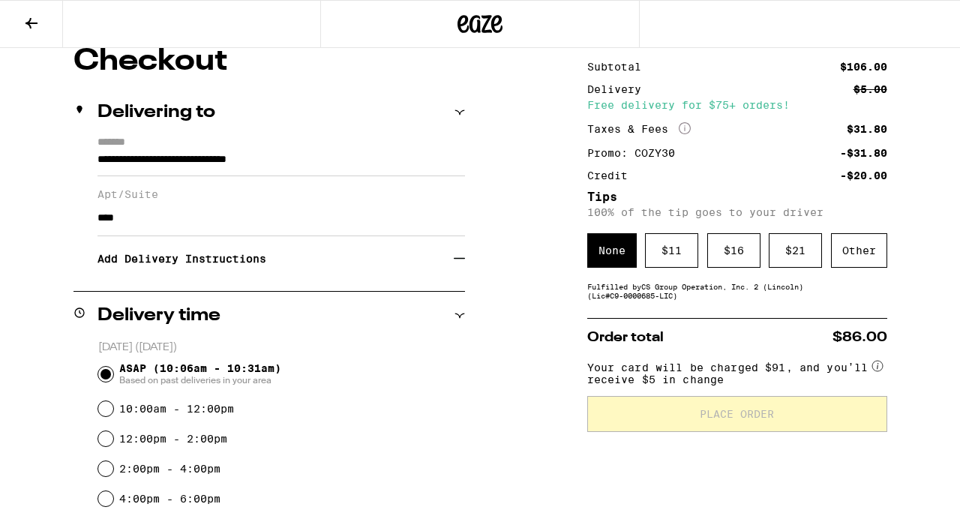
scroll to position [87, 0]
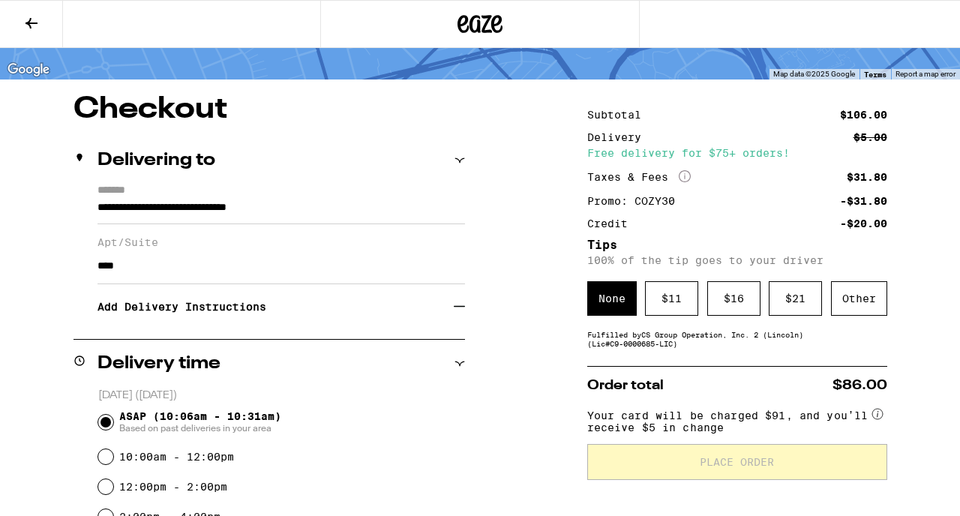
click at [367, 202] on input "**********" at bounding box center [282, 212] width 368 height 26
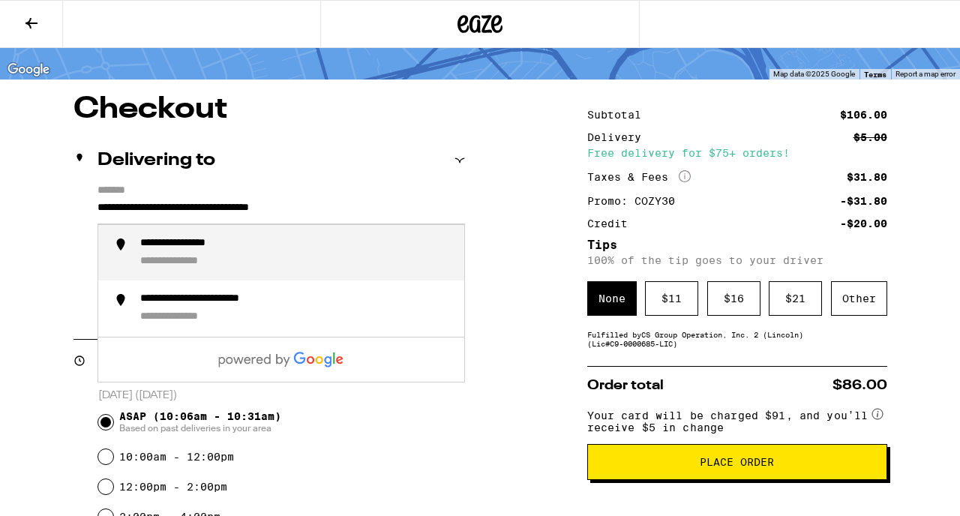
type input "**********"
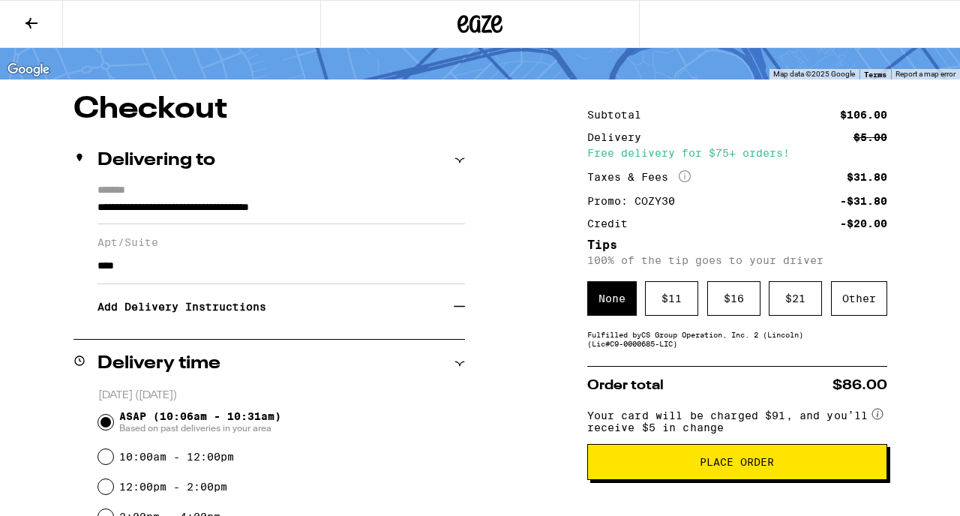
click at [445, 144] on div "Delivering to" at bounding box center [270, 161] width 392 height 48
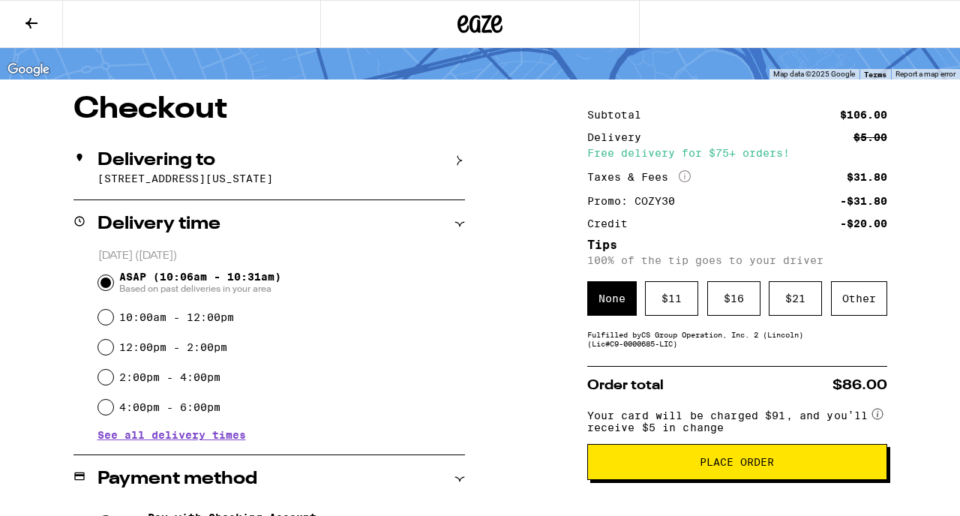
click at [458, 158] on icon at bounding box center [460, 161] width 5 height 10
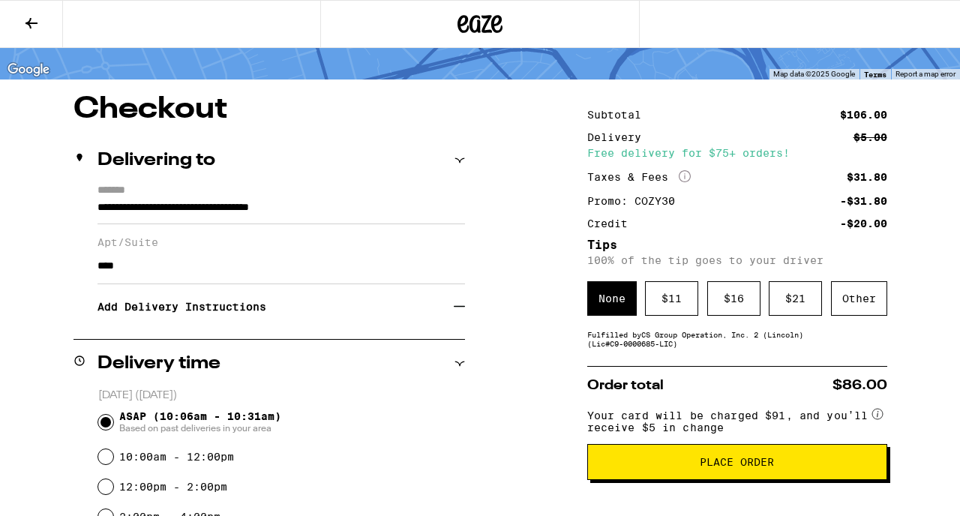
click at [236, 313] on h3 "Add Delivery Instructions" at bounding box center [276, 307] width 356 height 35
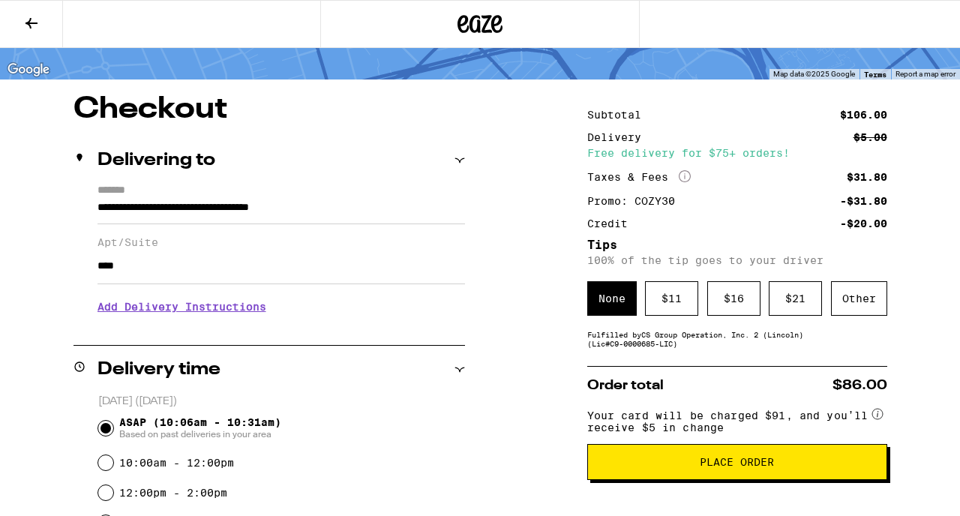
click at [236, 313] on h3 "Add Delivery Instructions" at bounding box center [282, 307] width 368 height 35
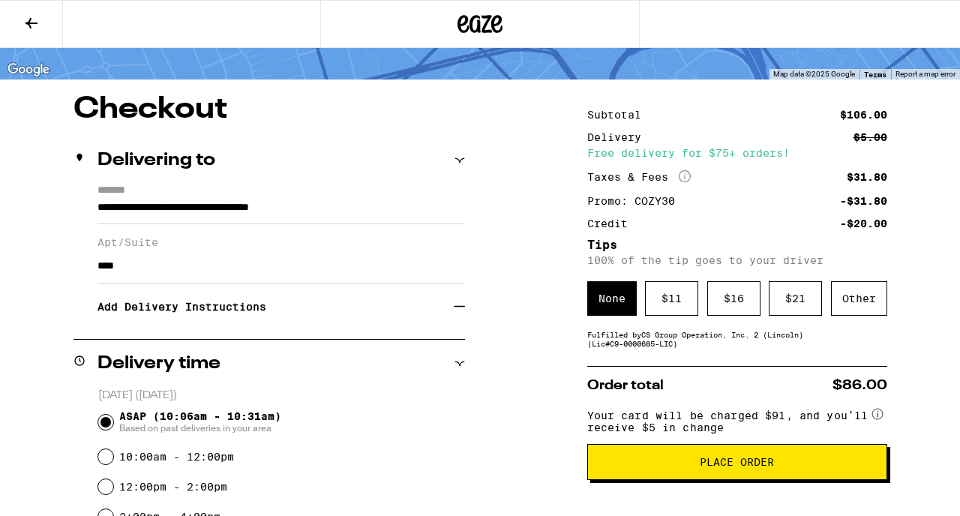
click at [461, 312] on icon at bounding box center [459, 306] width 11 height 11
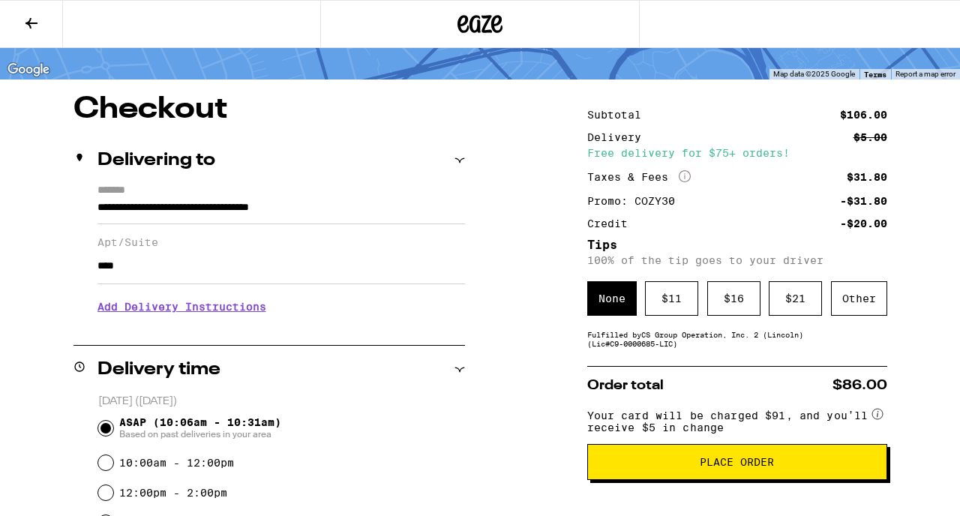
click at [249, 313] on h3 "Add Delivery Instructions" at bounding box center [282, 307] width 368 height 35
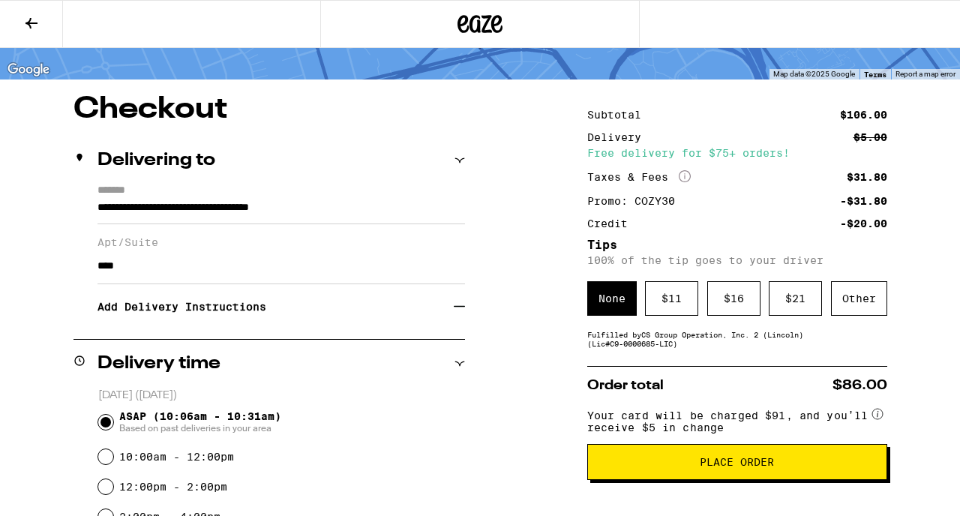
click at [761, 404] on button "Place Order" at bounding box center [737, 462] width 300 height 36
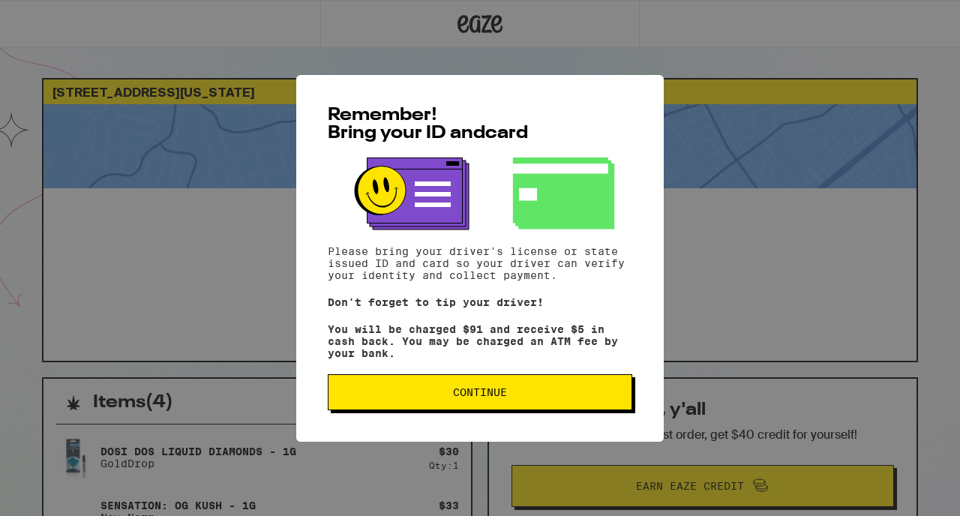
click at [513, 397] on span "Continue" at bounding box center [480, 392] width 279 height 11
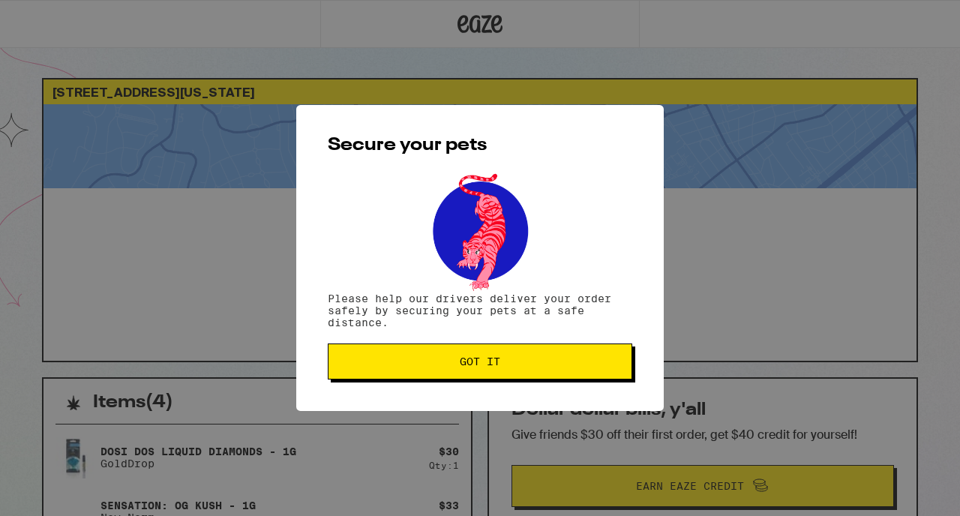
click at [475, 359] on span "Got it" at bounding box center [480, 361] width 41 height 11
